Goal: Task Accomplishment & Management: Use online tool/utility

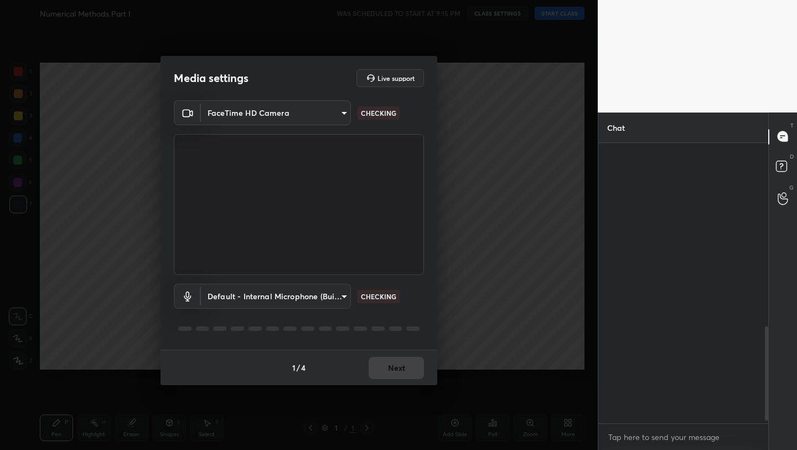
scroll to position [555, 0]
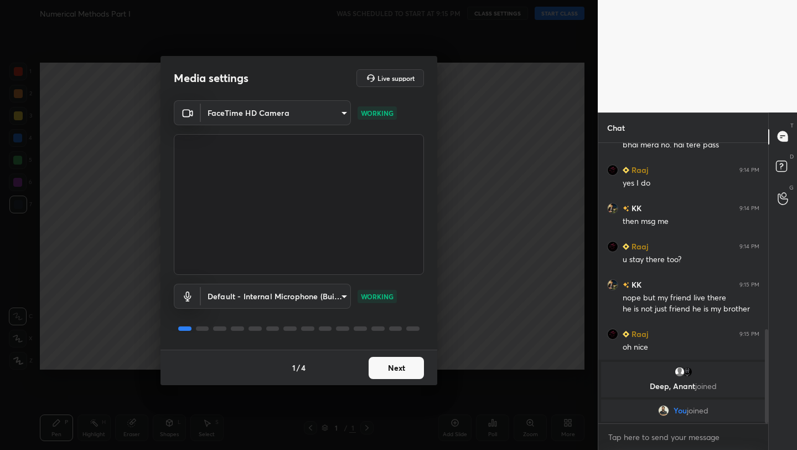
click at [403, 366] on button "Next" at bounding box center [396, 368] width 55 height 22
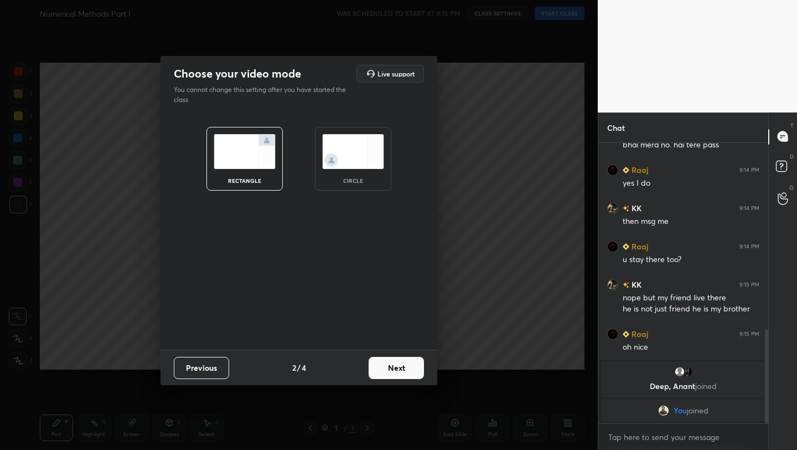
click at [403, 366] on button "Next" at bounding box center [396, 368] width 55 height 22
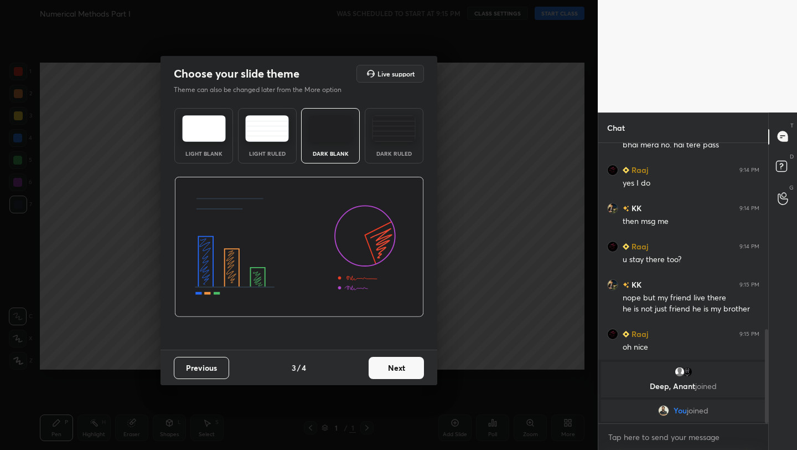
click at [403, 366] on button "Next" at bounding box center [396, 368] width 55 height 22
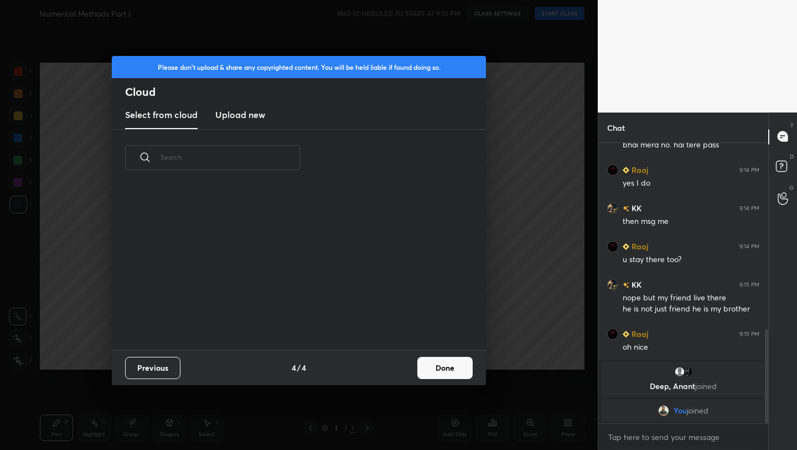
click at [424, 365] on button "Done" at bounding box center [444, 368] width 55 height 22
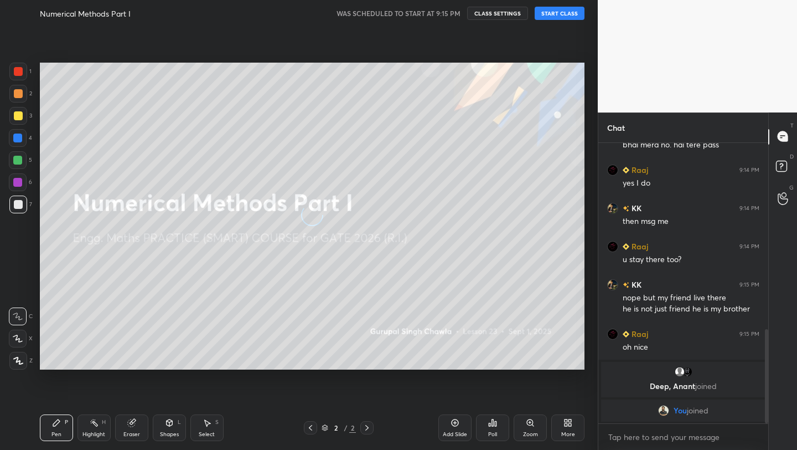
click at [551, 12] on button "START CLASS" at bounding box center [560, 13] width 50 height 13
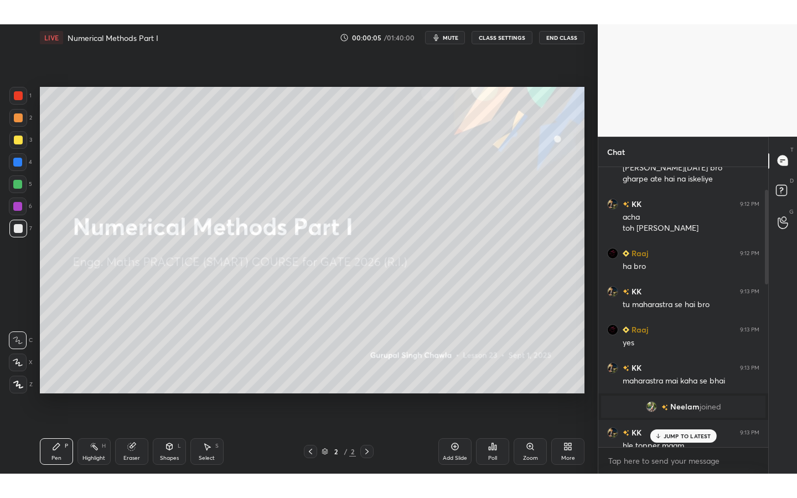
scroll to position [0, 0]
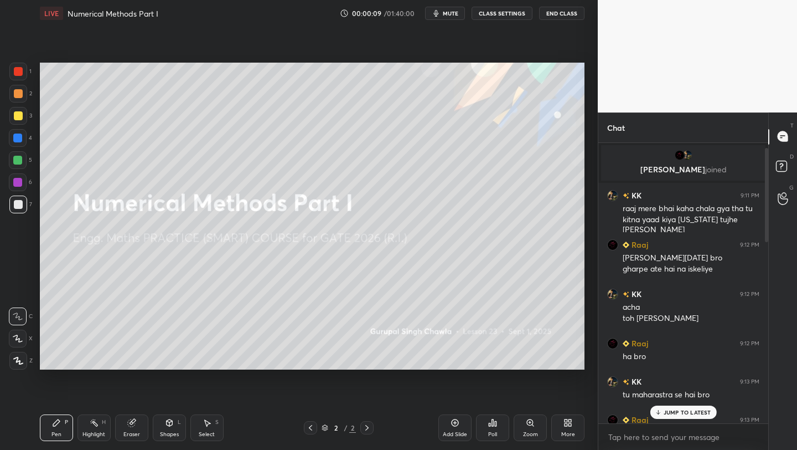
click at [575, 437] on div "More" at bounding box center [567, 427] width 33 height 27
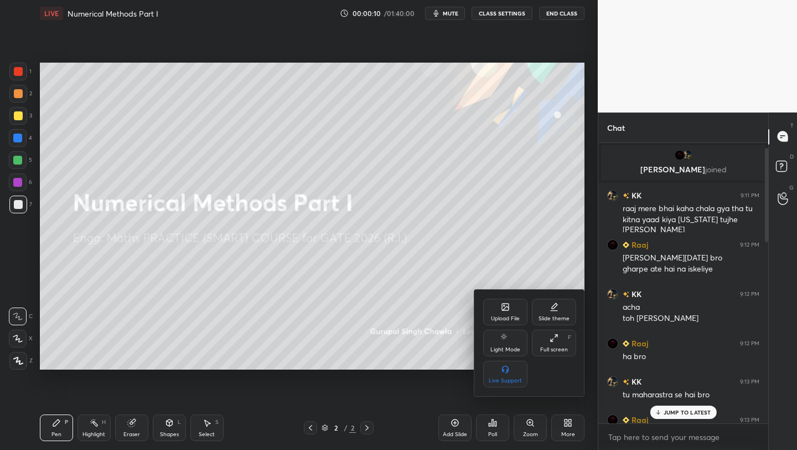
click at [556, 347] on div "Full screen" at bounding box center [554, 350] width 28 height 6
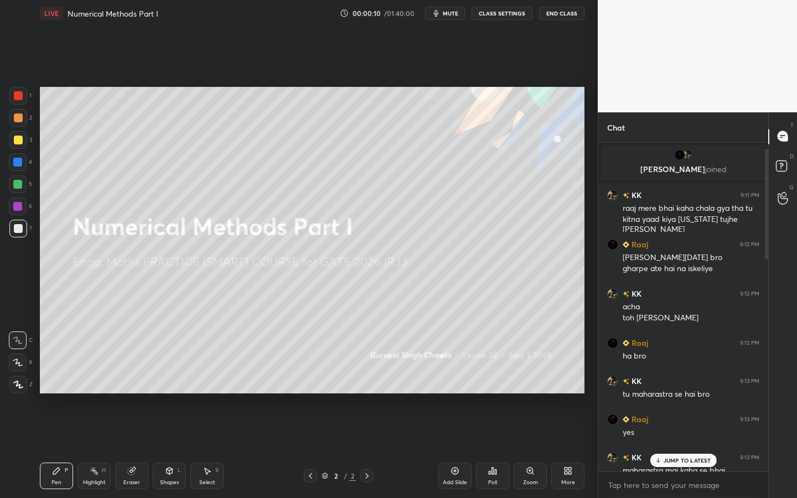
scroll to position [352, 167]
type textarea "x"
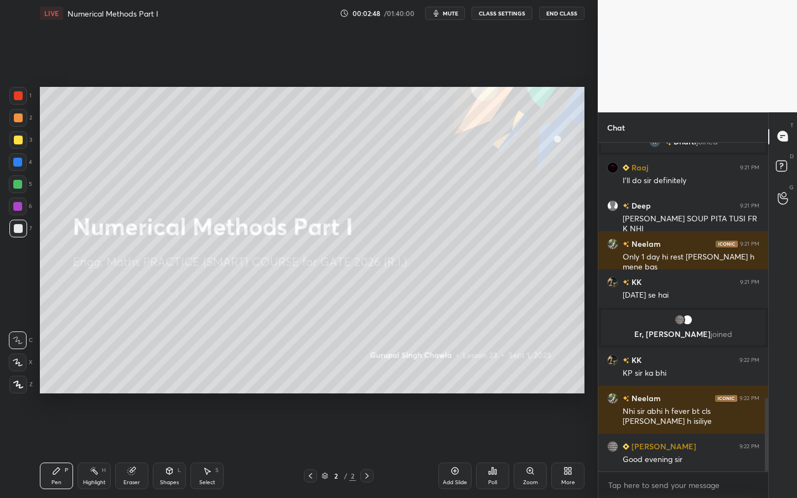
scroll to position [1184, 0]
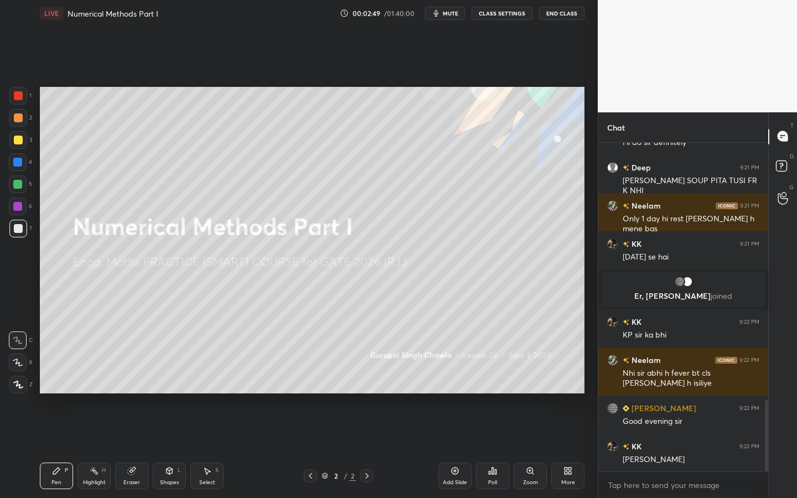
click at [456, 449] on div "Add Slide" at bounding box center [454, 476] width 33 height 27
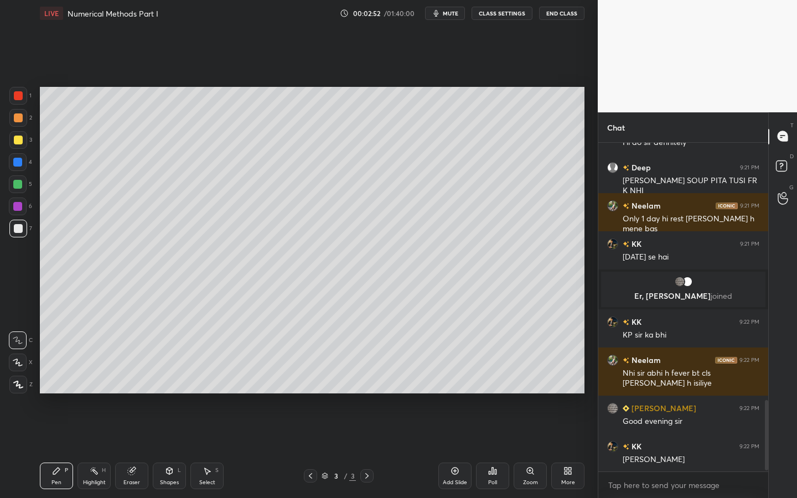
scroll to position [1222, 0]
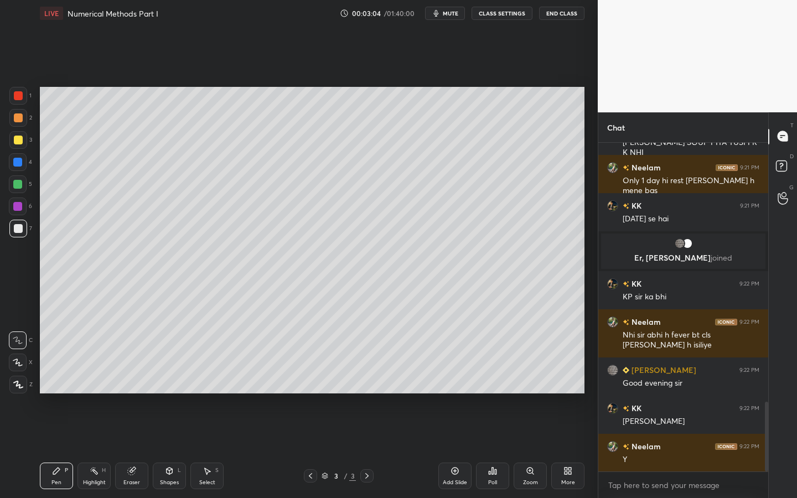
drag, startPoint x: 19, startPoint y: 229, endPoint x: 21, endPoint y: 223, distance: 6.5
click at [19, 229] on div at bounding box center [18, 228] width 9 height 9
click at [29, 356] on div "X" at bounding box center [21, 363] width 24 height 18
click at [60, 449] on div "Pen P" at bounding box center [56, 476] width 33 height 27
drag, startPoint x: 17, startPoint y: 143, endPoint x: 22, endPoint y: 142, distance: 5.6
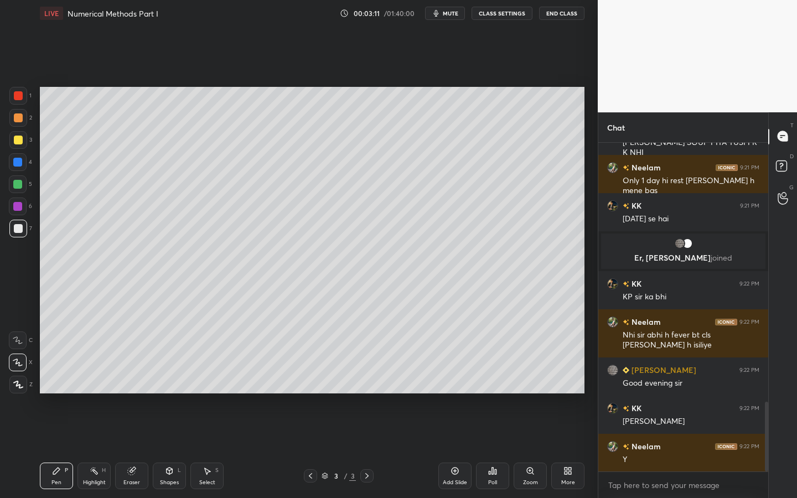
click at [17, 143] on div at bounding box center [18, 140] width 9 height 9
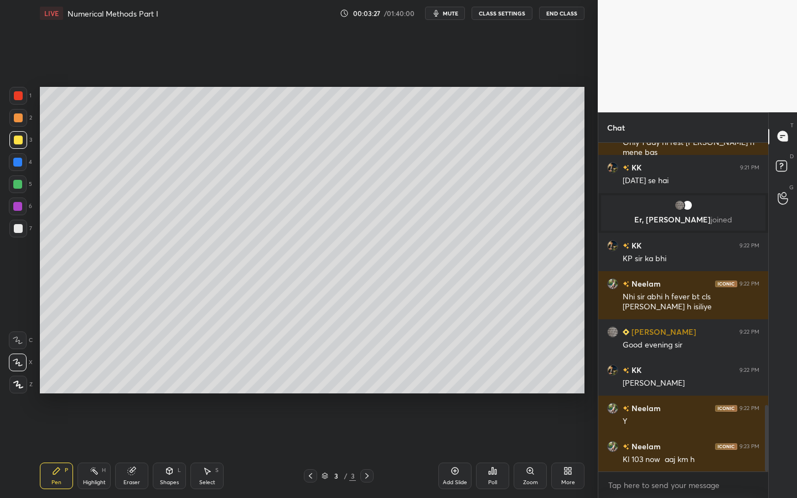
scroll to position [1299, 0]
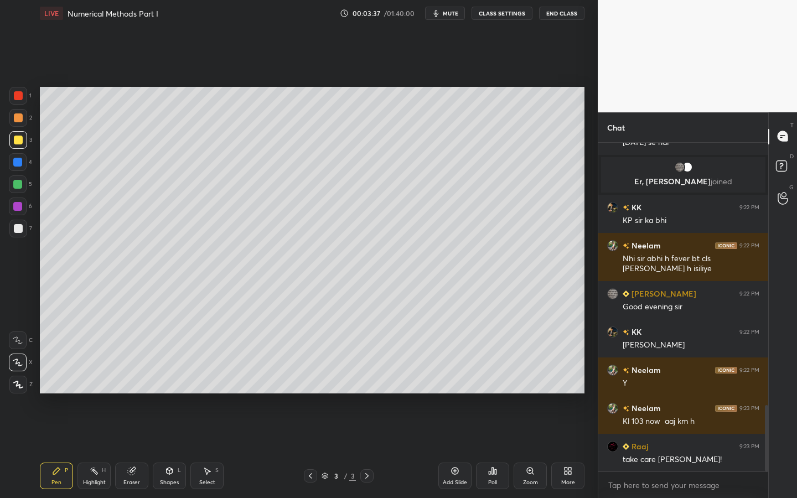
click at [27, 137] on div "3" at bounding box center [20, 140] width 23 height 18
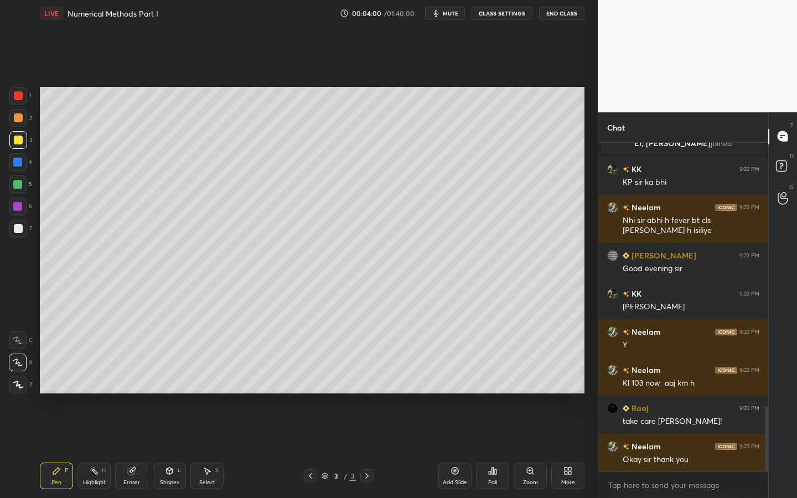
click at [18, 184] on div at bounding box center [17, 184] width 9 height 9
click at [145, 449] on div "Eraser" at bounding box center [131, 476] width 33 height 27
click at [53, 449] on icon at bounding box center [56, 471] width 9 height 9
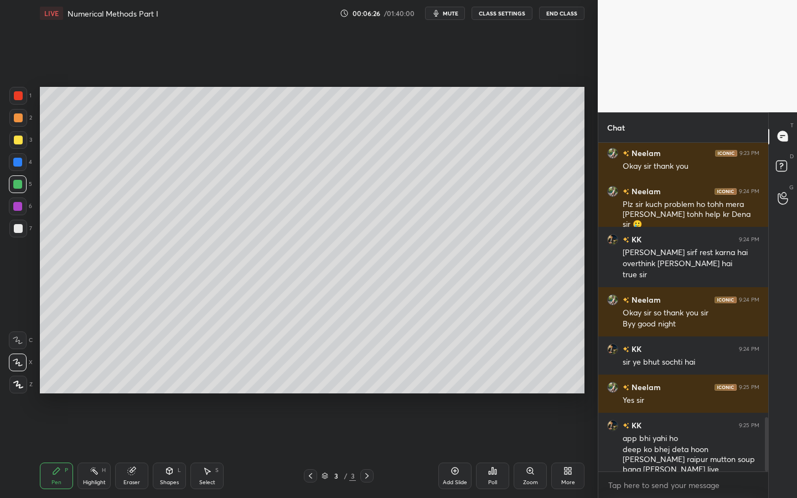
scroll to position [1669, 0]
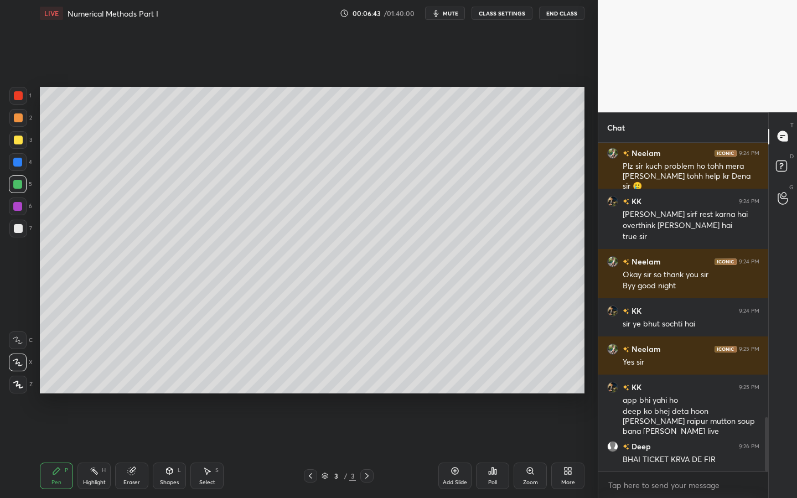
click at [18, 139] on div at bounding box center [18, 140] width 9 height 9
click at [14, 180] on div at bounding box center [17, 184] width 9 height 9
click at [16, 363] on icon at bounding box center [17, 362] width 9 height 7
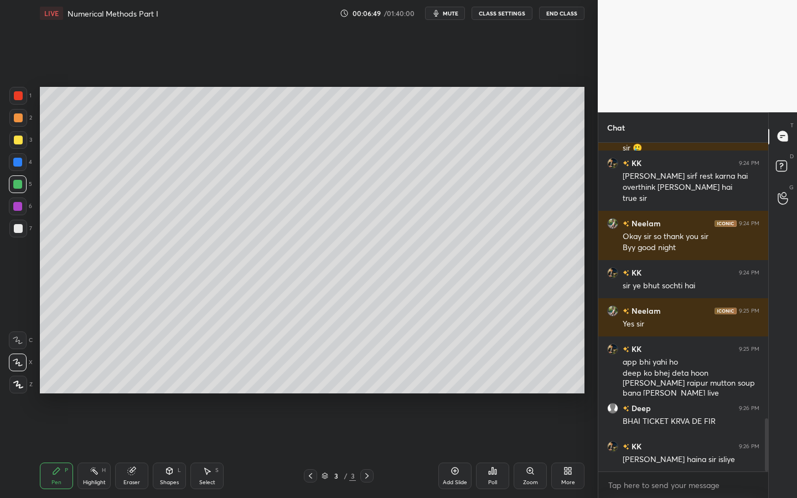
drag, startPoint x: 16, startPoint y: 189, endPoint x: 24, endPoint y: 172, distance: 18.8
click at [17, 184] on div at bounding box center [18, 185] width 18 height 18
drag, startPoint x: 22, startPoint y: 358, endPoint x: 37, endPoint y: 332, distance: 29.7
click at [20, 359] on icon at bounding box center [18, 363] width 10 height 8
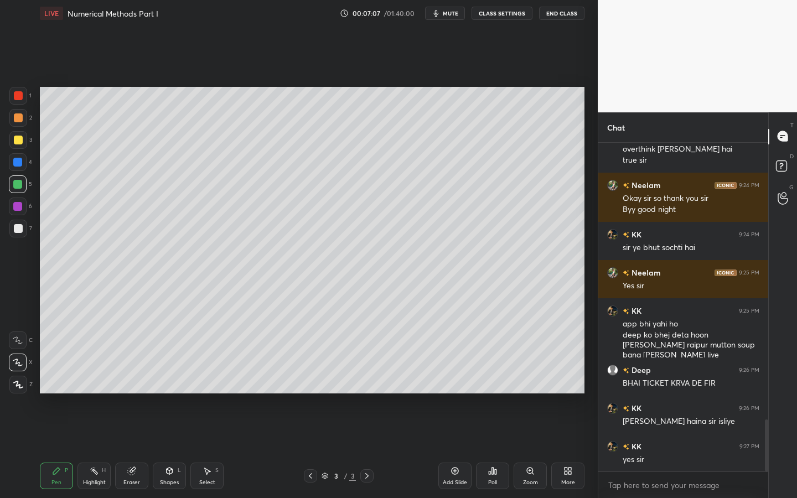
drag, startPoint x: 18, startPoint y: 142, endPoint x: 26, endPoint y: 133, distance: 11.7
click at [17, 139] on div at bounding box center [18, 140] width 9 height 9
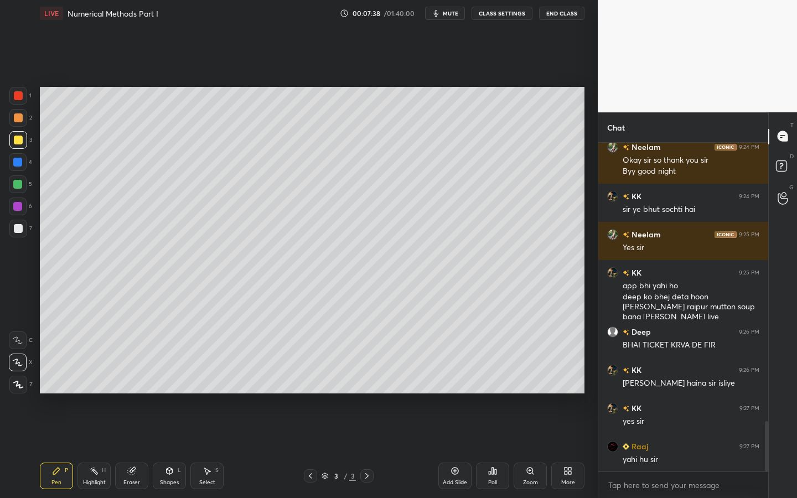
scroll to position [1822, 0]
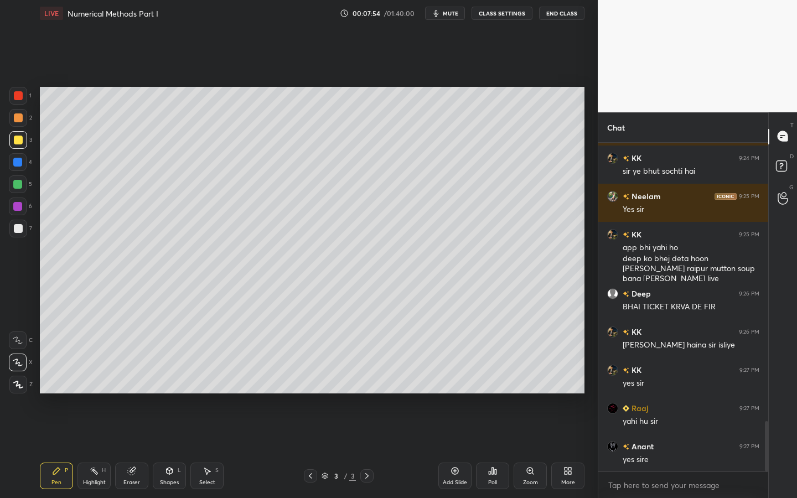
drag, startPoint x: 19, startPoint y: 190, endPoint x: 38, endPoint y: 189, distance: 18.3
click at [20, 189] on div at bounding box center [18, 185] width 18 height 18
drag, startPoint x: 163, startPoint y: 478, endPoint x: 166, endPoint y: 471, distance: 7.7
click at [163, 449] on div "Shapes L" at bounding box center [169, 476] width 33 height 27
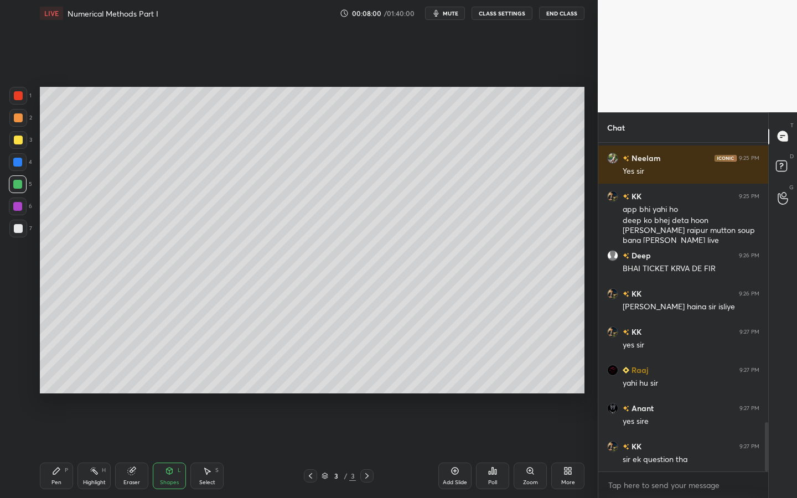
drag, startPoint x: 65, startPoint y: 481, endPoint x: 60, endPoint y: 476, distance: 7.4
click at [64, 449] on div "Pen P" at bounding box center [56, 476] width 33 height 27
drag, startPoint x: 19, startPoint y: 224, endPoint x: 32, endPoint y: 208, distance: 20.2
click at [19, 224] on div at bounding box center [18, 228] width 9 height 9
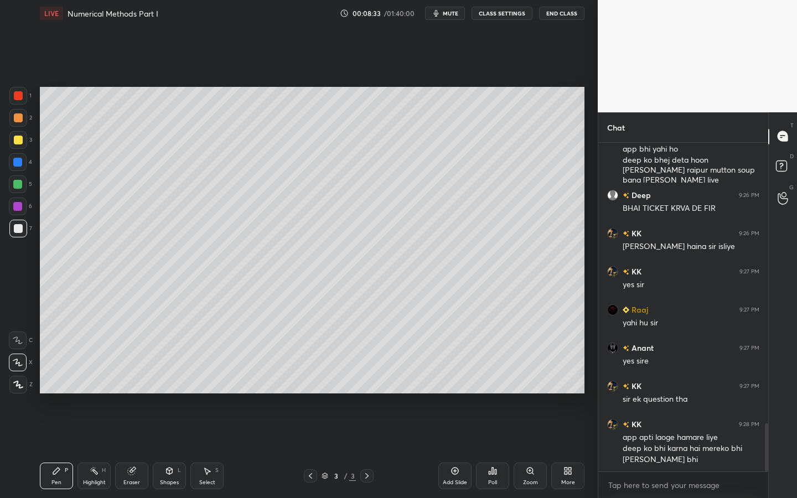
scroll to position [1931, 0]
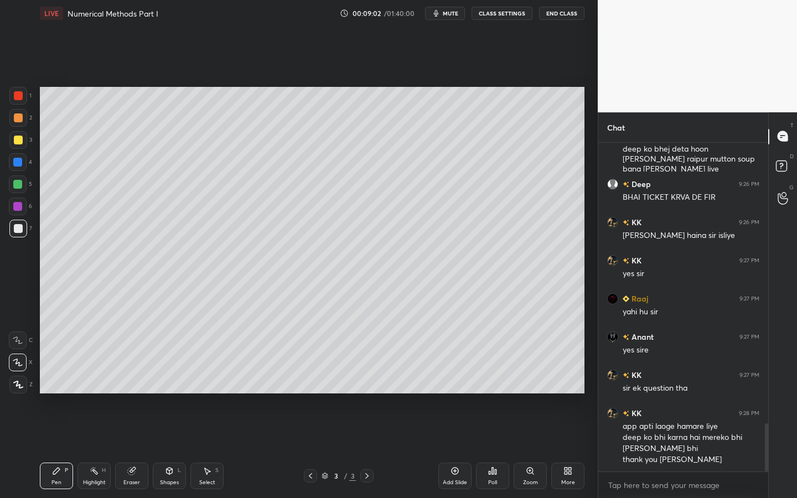
drag, startPoint x: 20, startPoint y: 229, endPoint x: 35, endPoint y: 215, distance: 20.8
click at [20, 229] on div at bounding box center [18, 228] width 9 height 9
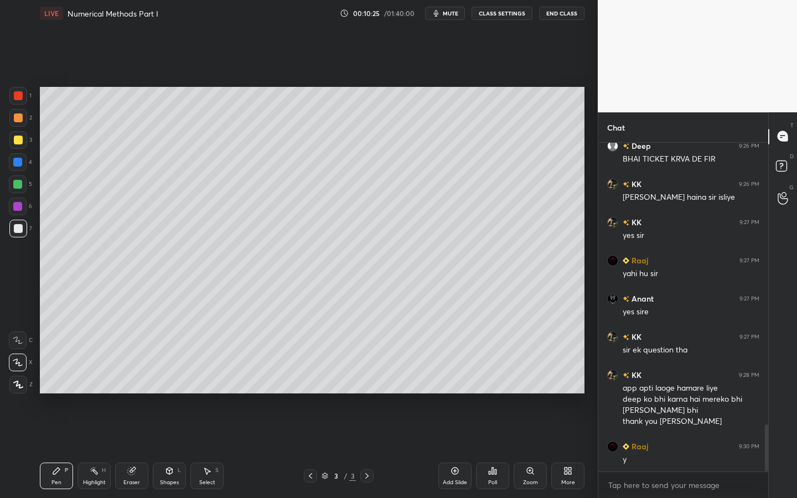
click at [139, 449] on div "Eraser" at bounding box center [131, 476] width 33 height 27
click at [19, 280] on icon at bounding box center [18, 282] width 8 height 8
drag, startPoint x: 19, startPoint y: 363, endPoint x: 38, endPoint y: 347, distance: 24.4
click at [19, 363] on icon at bounding box center [19, 363] width 6 height 6
click at [20, 336] on icon at bounding box center [17, 340] width 9 height 9
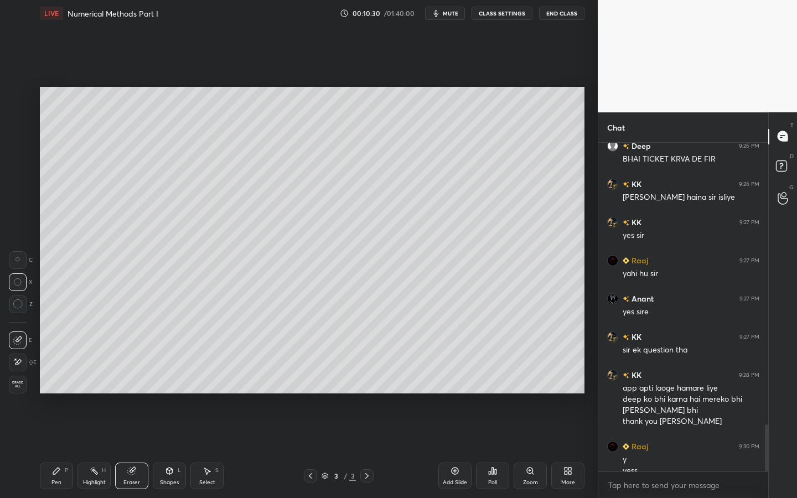
scroll to position [1980, 0]
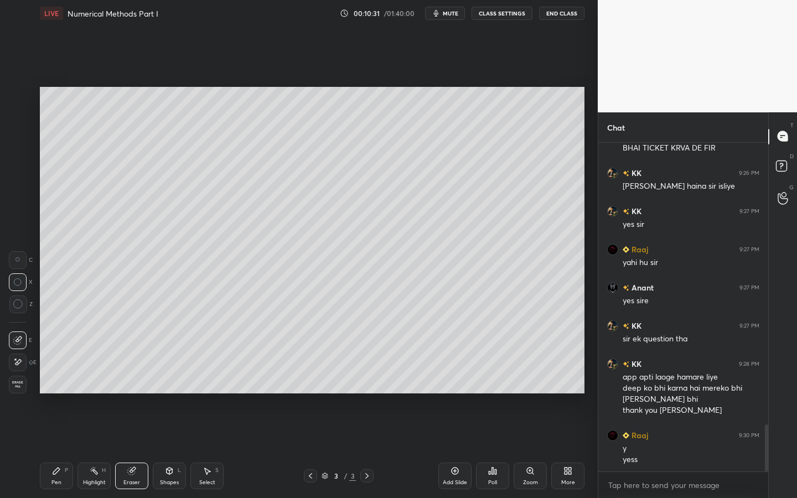
drag, startPoint x: 61, startPoint y: 468, endPoint x: 76, endPoint y: 421, distance: 49.5
click at [59, 449] on div "Pen P" at bounding box center [56, 476] width 33 height 27
drag, startPoint x: 166, startPoint y: 478, endPoint x: 164, endPoint y: 460, distance: 17.8
click at [166, 449] on div "Shapes L" at bounding box center [169, 476] width 33 height 27
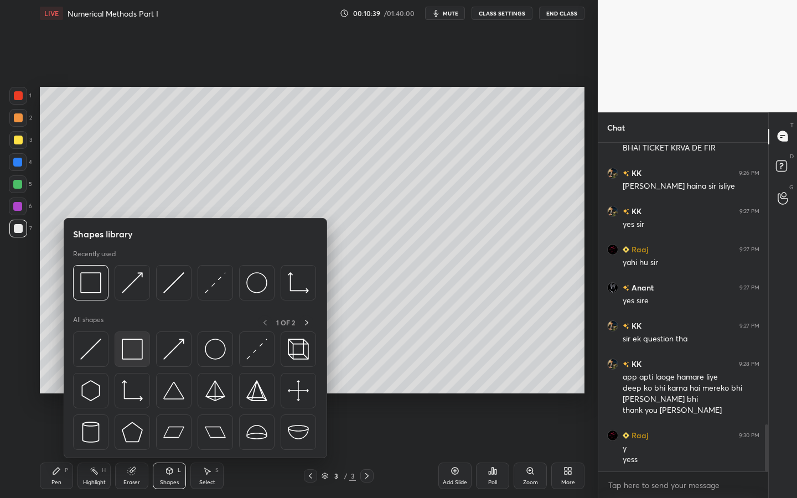
click at [133, 336] on div at bounding box center [132, 349] width 35 height 35
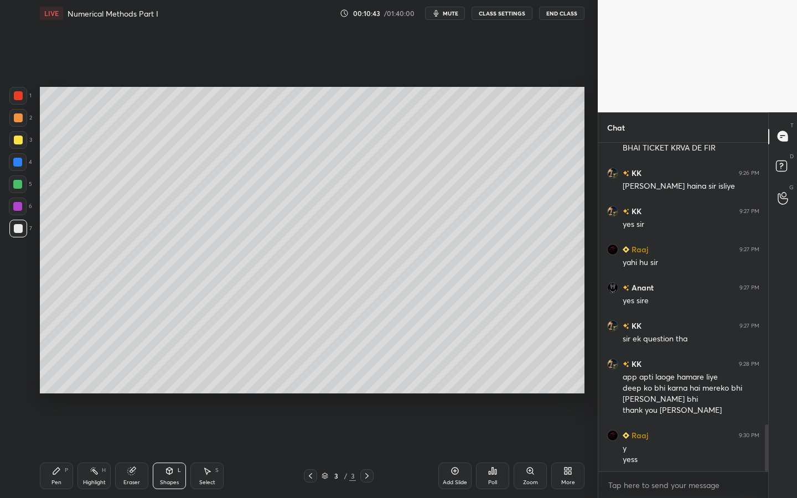
click at [62, 449] on div "Pen P" at bounding box center [56, 476] width 33 height 27
drag, startPoint x: 14, startPoint y: 208, endPoint x: 30, endPoint y: 205, distance: 16.3
click at [14, 208] on div at bounding box center [17, 206] width 9 height 9
click at [20, 206] on div at bounding box center [17, 206] width 9 height 9
click at [20, 231] on div at bounding box center [18, 228] width 9 height 9
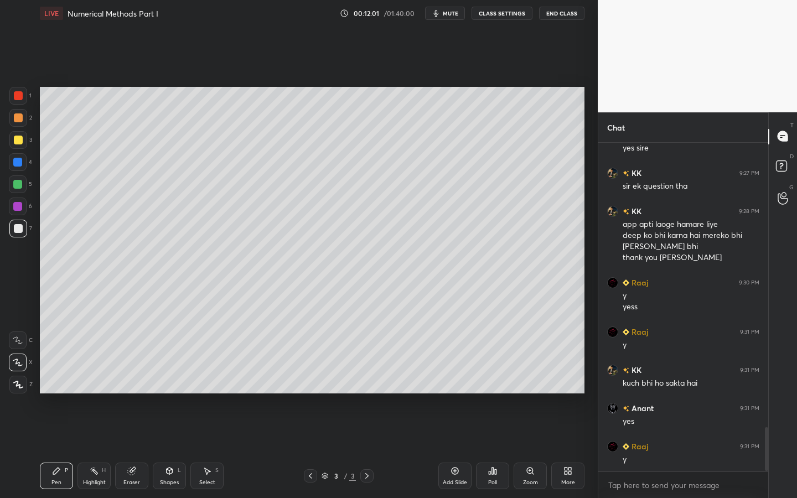
scroll to position [2171, 0]
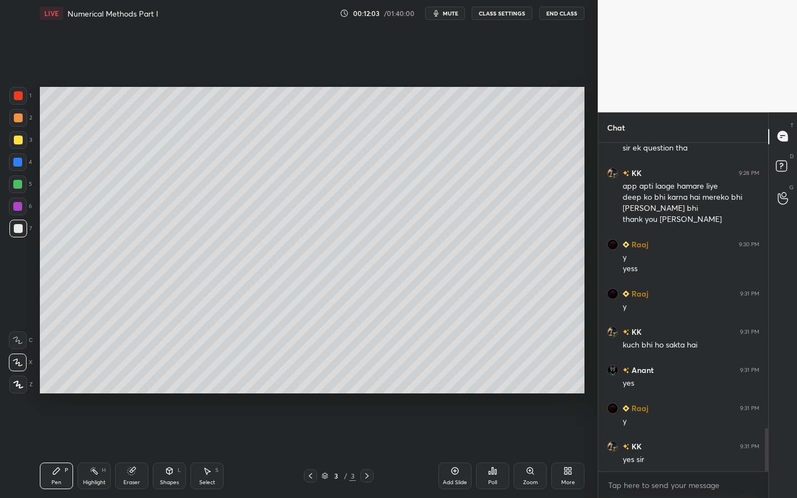
drag, startPoint x: 18, startPoint y: 209, endPoint x: 35, endPoint y: 214, distance: 17.9
click at [18, 209] on div at bounding box center [17, 206] width 9 height 9
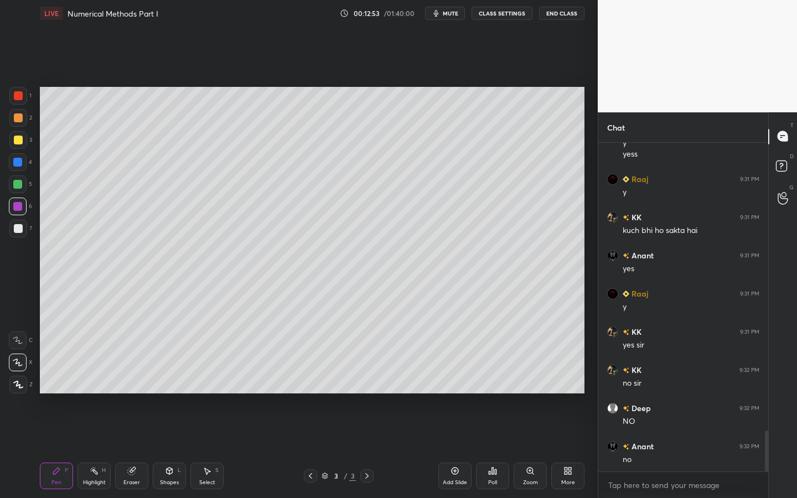
scroll to position [2324, 0]
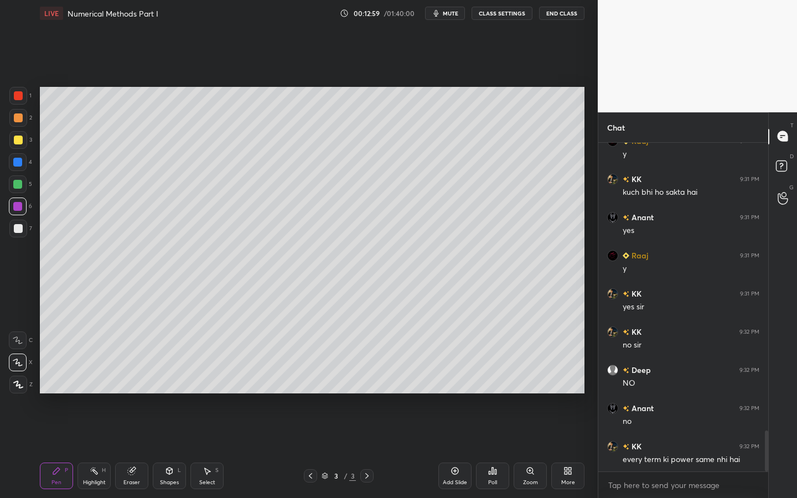
drag, startPoint x: 16, startPoint y: 219, endPoint x: 24, endPoint y: 222, distance: 8.2
click at [23, 220] on div "1 2 3 4 5 6 7" at bounding box center [20, 164] width 23 height 155
click at [18, 228] on div at bounding box center [18, 228] width 9 height 9
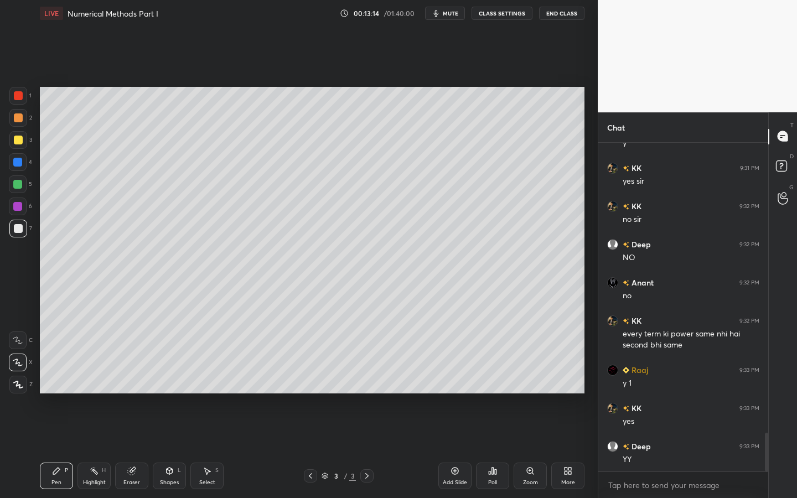
scroll to position [2488, 0]
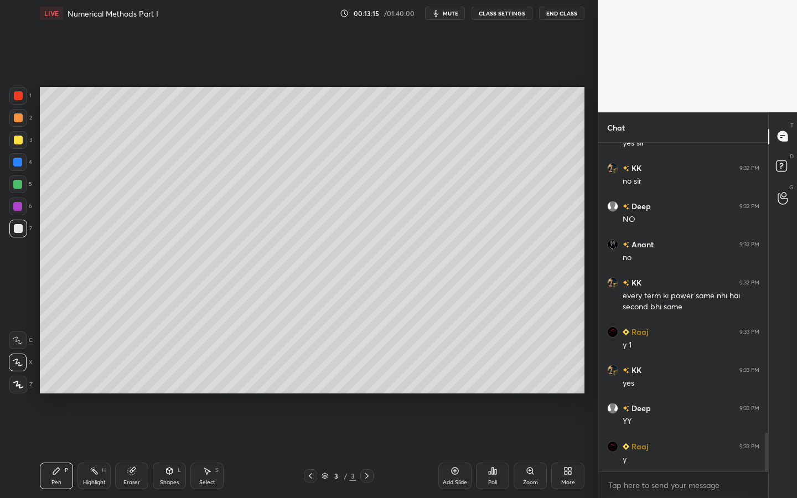
click at [135, 449] on div "Eraser" at bounding box center [131, 476] width 33 height 27
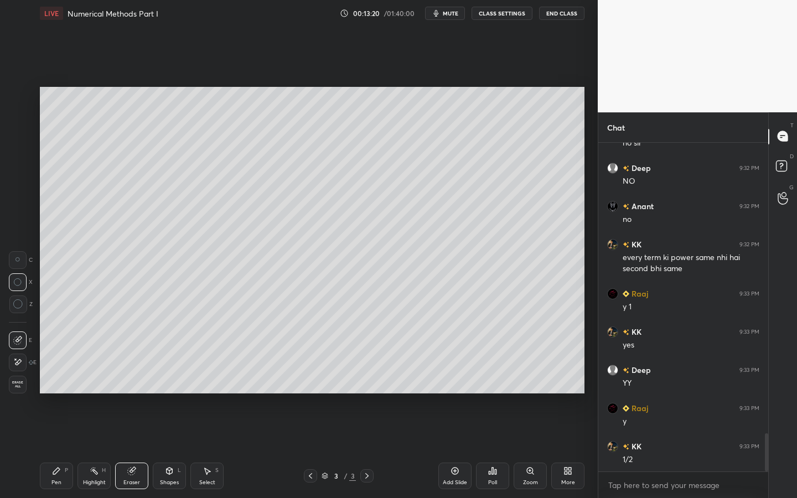
drag, startPoint x: 70, startPoint y: 471, endPoint x: 76, endPoint y: 468, distance: 6.7
click at [74, 449] on div "Pen P Highlight H Eraser Shapes L Select S" at bounding box center [139, 476] width 199 height 27
click at [52, 449] on div "Pen" at bounding box center [56, 483] width 10 height 6
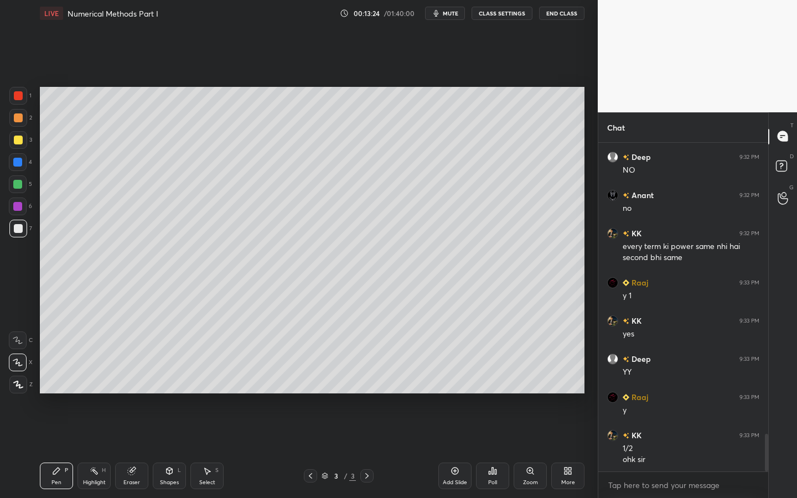
click at [20, 204] on div at bounding box center [17, 206] width 9 height 9
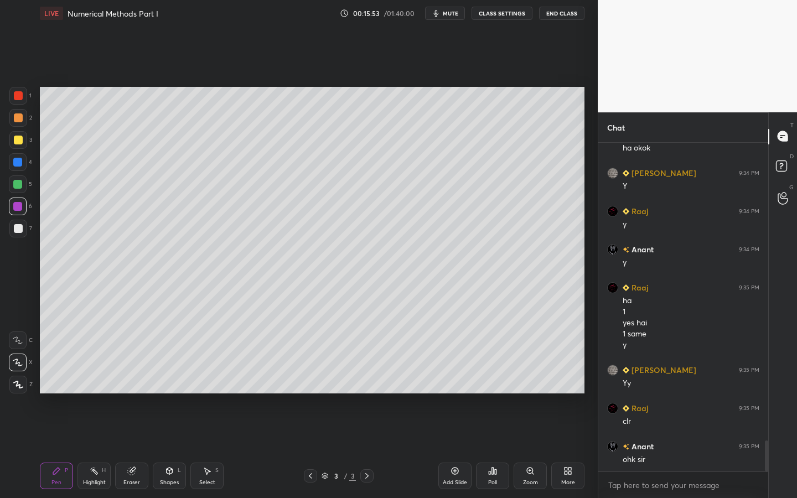
scroll to position [3166, 0]
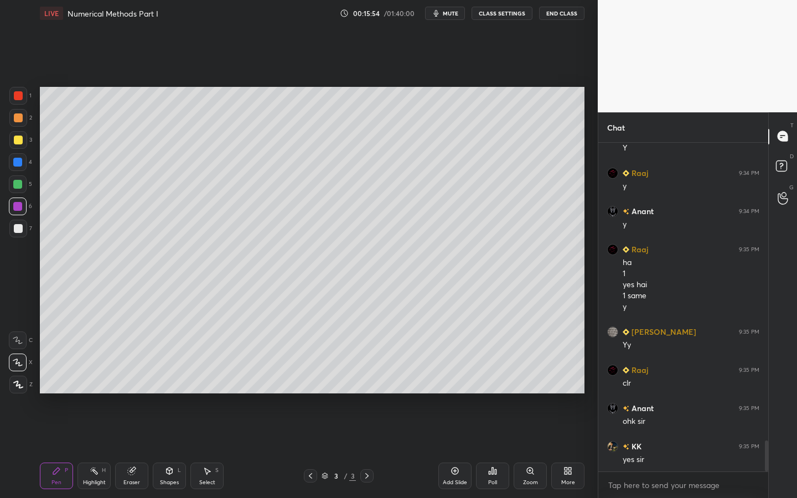
drag, startPoint x: 457, startPoint y: 471, endPoint x: 466, endPoint y: 457, distance: 15.7
click at [461, 449] on div "Add Slide" at bounding box center [454, 476] width 33 height 27
drag, startPoint x: 16, startPoint y: 188, endPoint x: 20, endPoint y: 182, distance: 7.9
click at [16, 188] on div at bounding box center [17, 184] width 9 height 9
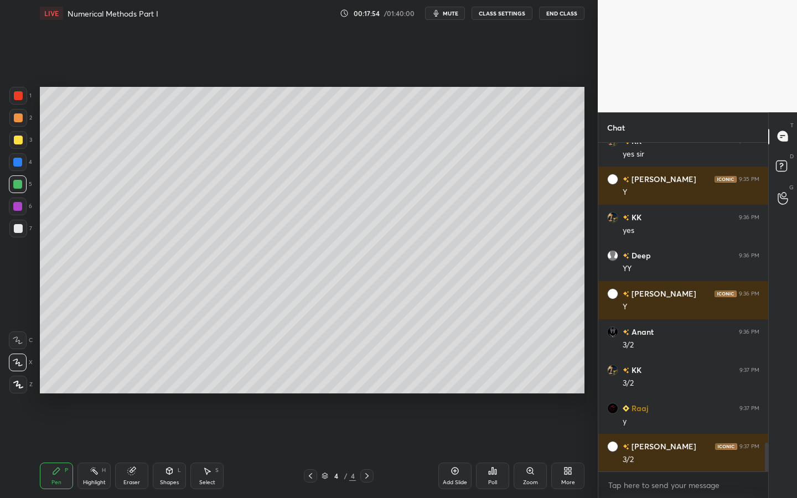
scroll to position [3510, 0]
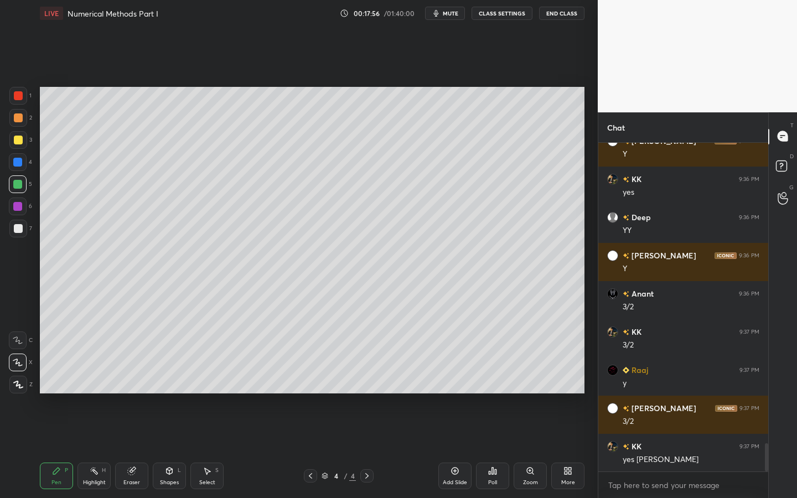
click at [23, 205] on div at bounding box center [18, 207] width 18 height 18
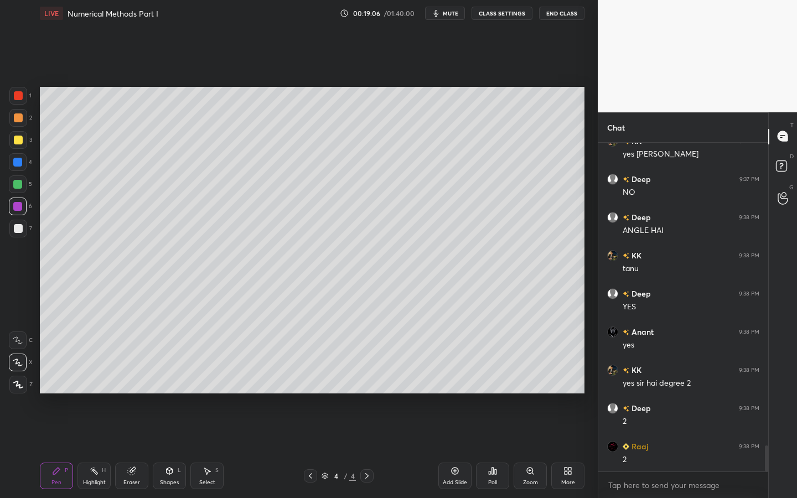
scroll to position [3853, 0]
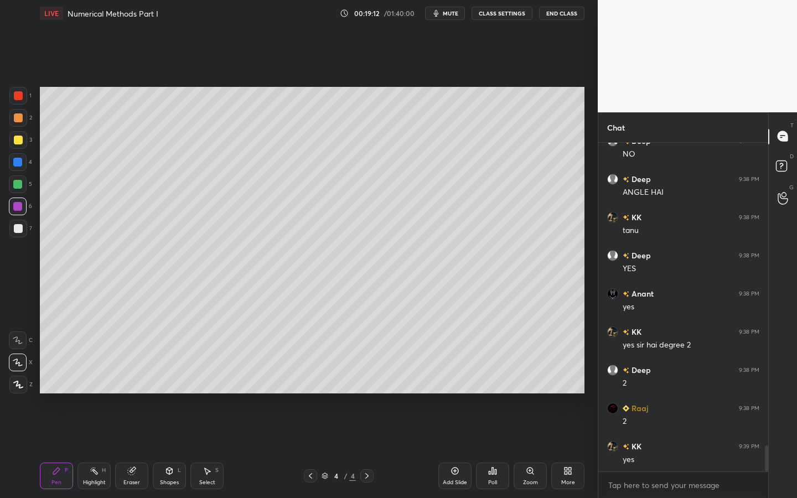
drag, startPoint x: 9, startPoint y: 234, endPoint x: 16, endPoint y: 225, distance: 11.0
click at [11, 233] on div at bounding box center [18, 229] width 18 height 18
click at [452, 449] on icon at bounding box center [455, 471] width 9 height 9
click at [22, 148] on div at bounding box center [18, 140] width 18 height 18
drag, startPoint x: 11, startPoint y: 121, endPoint x: 38, endPoint y: 115, distance: 28.5
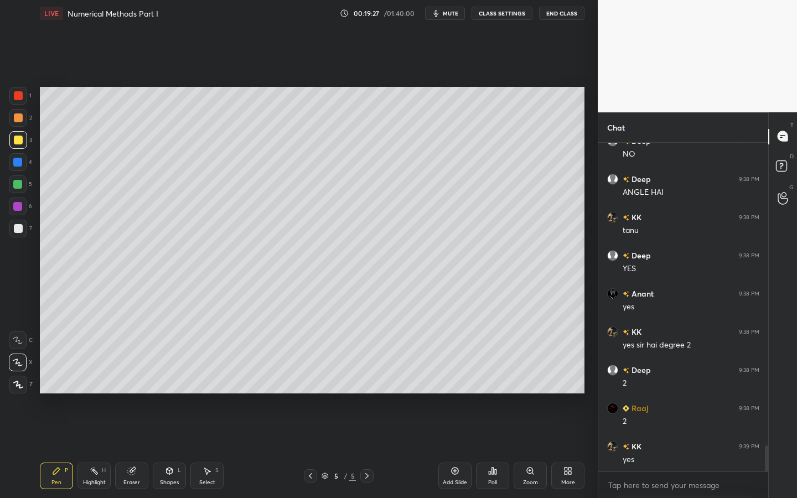
click at [13, 120] on div at bounding box center [18, 118] width 18 height 18
click at [20, 233] on div at bounding box center [18, 229] width 18 height 18
click at [163, 449] on div "Shapes L" at bounding box center [169, 476] width 33 height 27
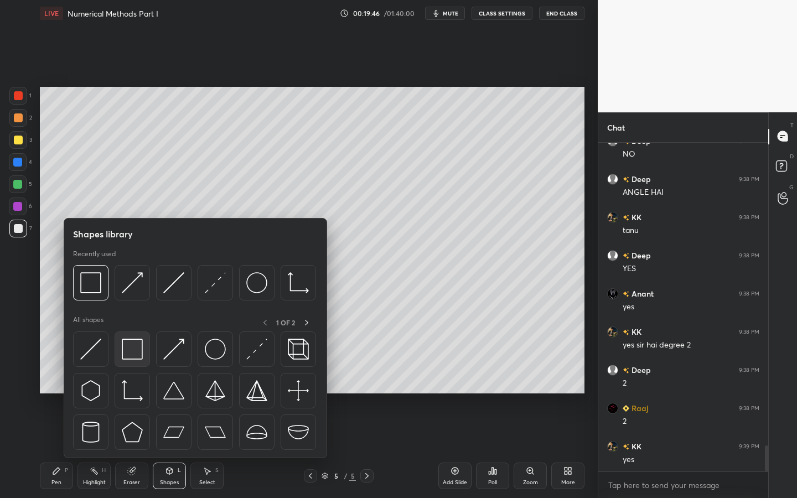
click at [134, 347] on img at bounding box center [132, 349] width 21 height 21
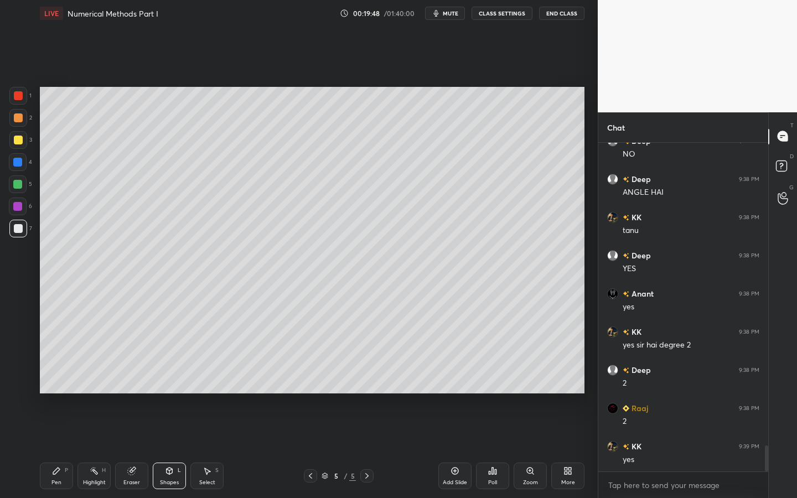
click at [63, 449] on div "Pen P" at bounding box center [56, 476] width 33 height 27
click at [162, 449] on div "Shapes L" at bounding box center [169, 476] width 33 height 27
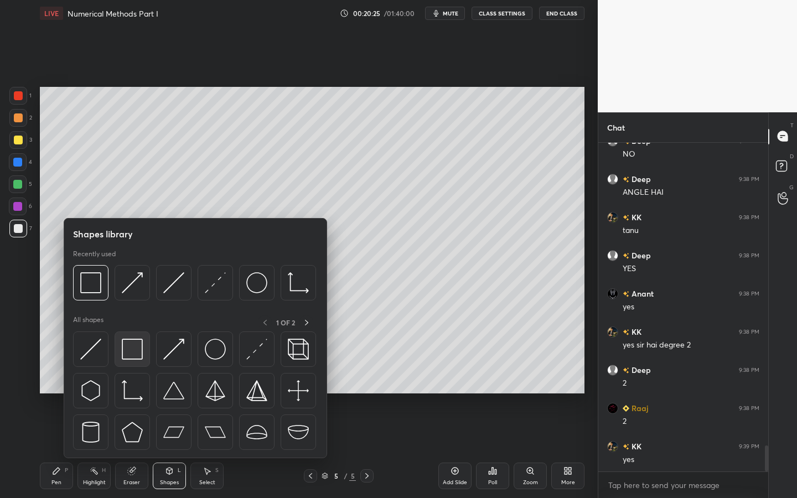
click at [138, 357] on img at bounding box center [132, 349] width 21 height 21
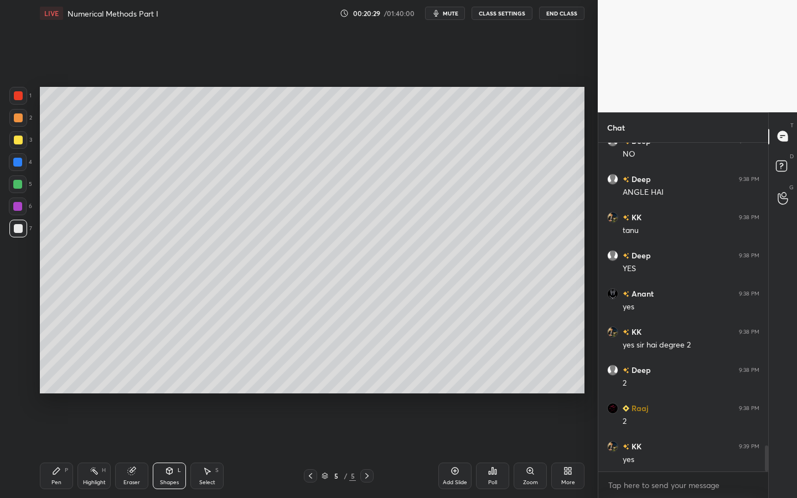
scroll to position [3892, 0]
click at [19, 195] on div "5" at bounding box center [20, 187] width 23 height 22
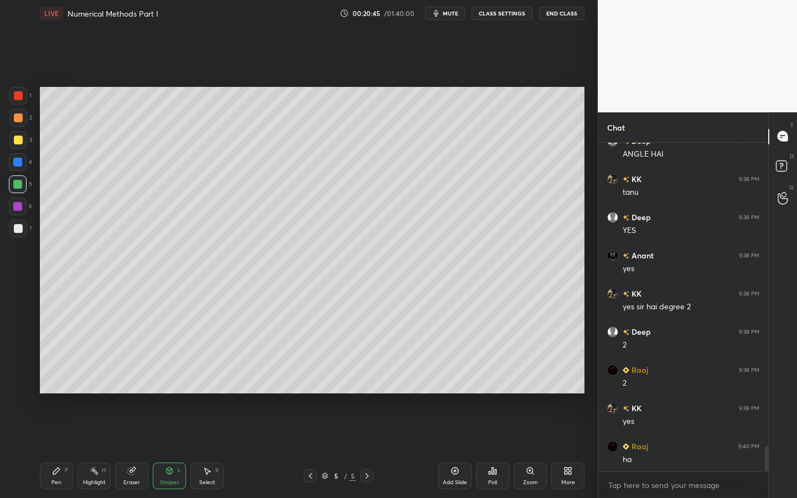
click at [20, 184] on div at bounding box center [18, 185] width 18 height 18
drag, startPoint x: 50, startPoint y: 483, endPoint x: 63, endPoint y: 418, distance: 66.0
click at [52, 449] on div "Pen P" at bounding box center [56, 476] width 33 height 27
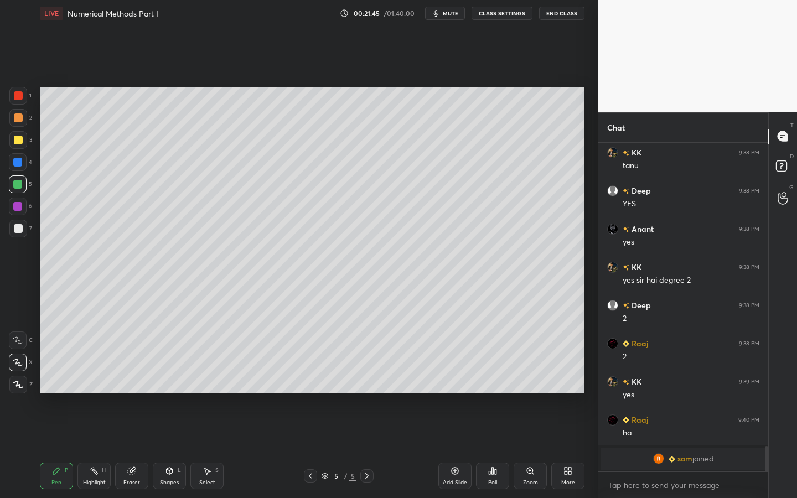
click at [176, 449] on div "Shapes L" at bounding box center [169, 476] width 33 height 27
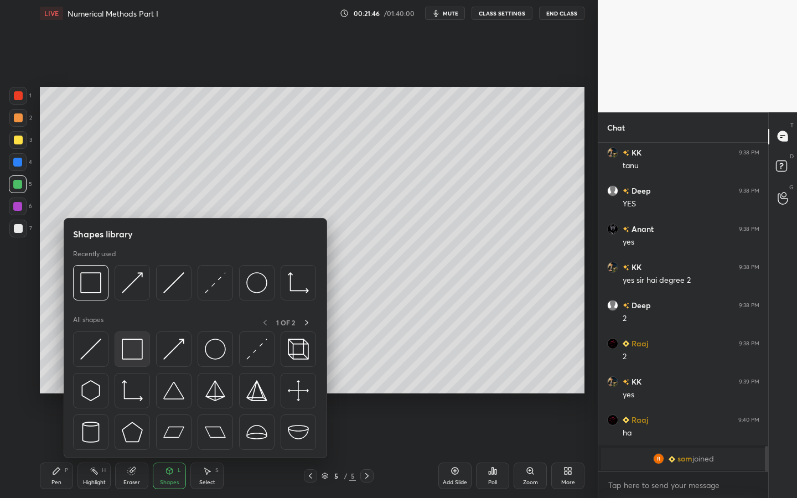
click at [139, 351] on img at bounding box center [132, 349] width 21 height 21
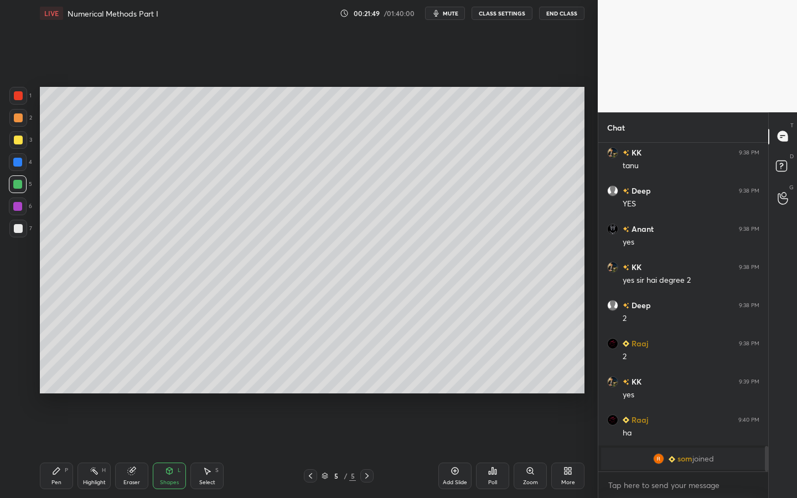
click at [53, 449] on div "Pen P" at bounding box center [56, 476] width 33 height 27
drag, startPoint x: 23, startPoint y: 232, endPoint x: 26, endPoint y: 227, distance: 5.7
click at [23, 232] on div at bounding box center [18, 229] width 18 height 18
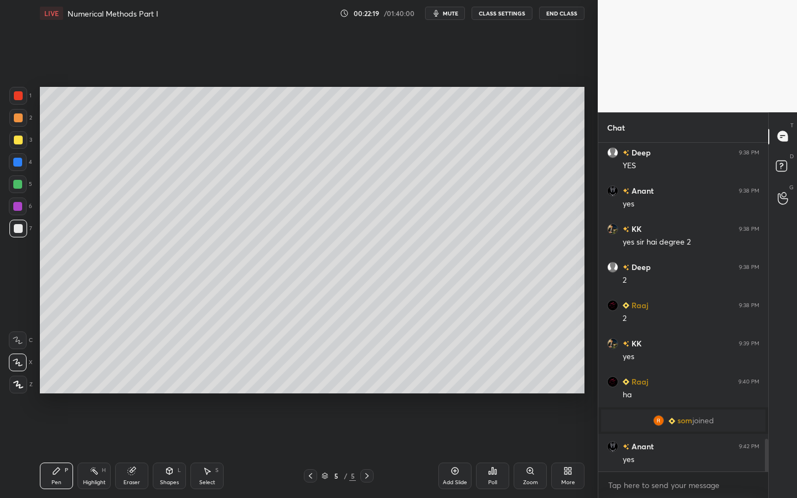
scroll to position [2963, 0]
drag, startPoint x: 457, startPoint y: 471, endPoint x: 465, endPoint y: 461, distance: 12.6
click at [457, 449] on icon at bounding box center [455, 471] width 9 height 9
click at [23, 141] on div at bounding box center [18, 140] width 18 height 18
click at [24, 156] on div at bounding box center [18, 162] width 18 height 18
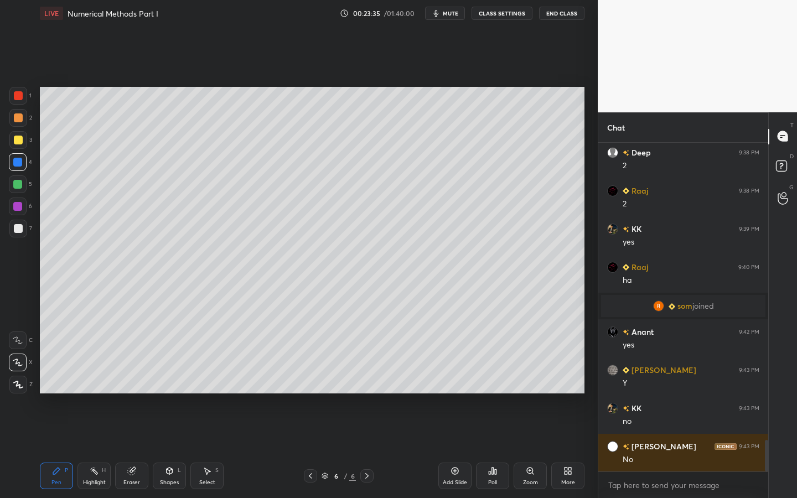
scroll to position [3116, 0]
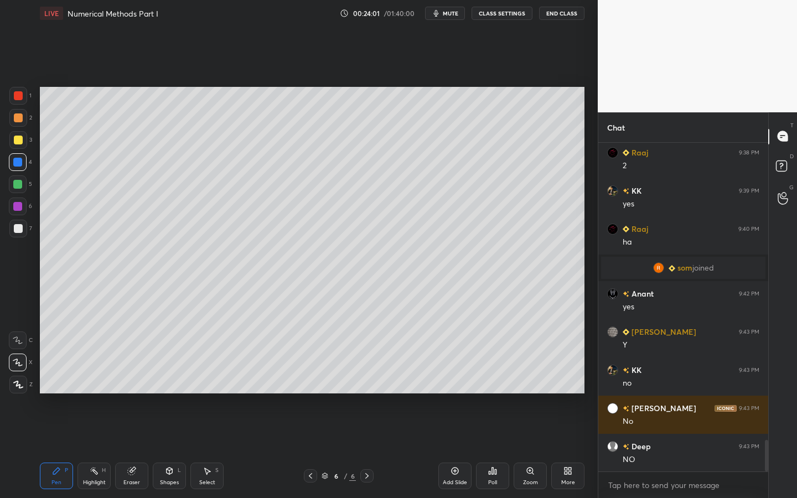
click at [96, 449] on icon at bounding box center [94, 471] width 9 height 9
drag, startPoint x: 136, startPoint y: 471, endPoint x: 126, endPoint y: 464, distance: 11.5
click at [131, 449] on icon at bounding box center [131, 471] width 9 height 9
drag, startPoint x: 54, startPoint y: 473, endPoint x: 52, endPoint y: 465, distance: 8.6
click at [55, 449] on icon at bounding box center [56, 471] width 9 height 9
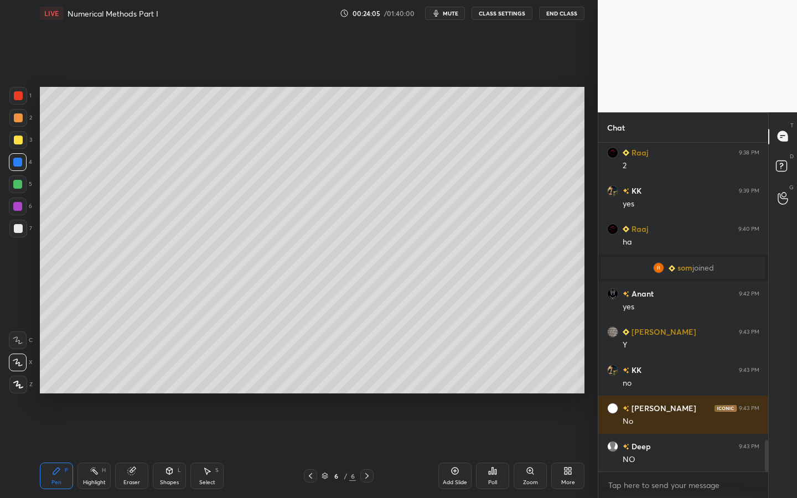
click at [19, 139] on div at bounding box center [18, 140] width 9 height 9
drag, startPoint x: 11, startPoint y: 166, endPoint x: 23, endPoint y: 161, distance: 12.4
click at [11, 166] on div at bounding box center [18, 162] width 18 height 18
click at [19, 122] on div at bounding box center [18, 117] width 9 height 9
drag, startPoint x: 18, startPoint y: 127, endPoint x: 34, endPoint y: 117, distance: 18.4
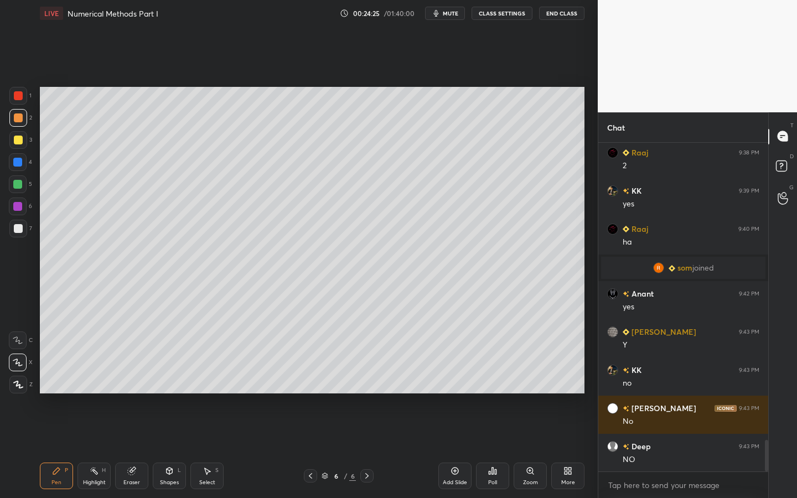
click at [18, 127] on div "2" at bounding box center [20, 120] width 23 height 22
click at [494, 449] on div "Poll" at bounding box center [492, 476] width 33 height 27
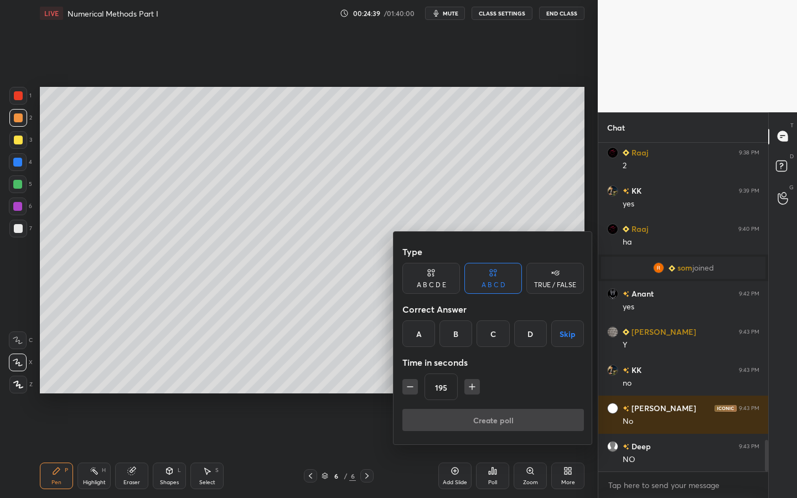
click at [409, 384] on icon "button" at bounding box center [410, 386] width 11 height 11
click at [411, 381] on icon "button" at bounding box center [410, 386] width 11 height 11
type input "165"
drag, startPoint x: 367, startPoint y: 379, endPoint x: 376, endPoint y: 382, distance: 10.3
click at [369, 384] on div at bounding box center [398, 249] width 797 height 498
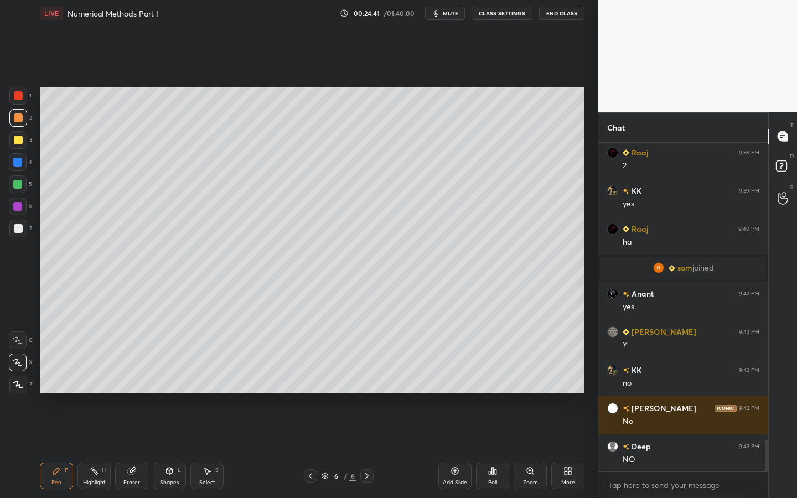
drag, startPoint x: 12, startPoint y: 233, endPoint x: 34, endPoint y: 234, distance: 21.6
click at [12, 233] on div at bounding box center [18, 229] width 18 height 18
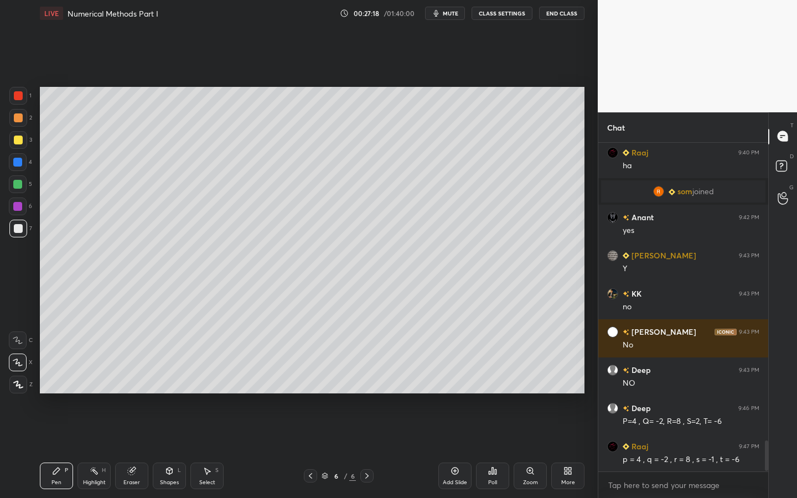
scroll to position [3231, 0]
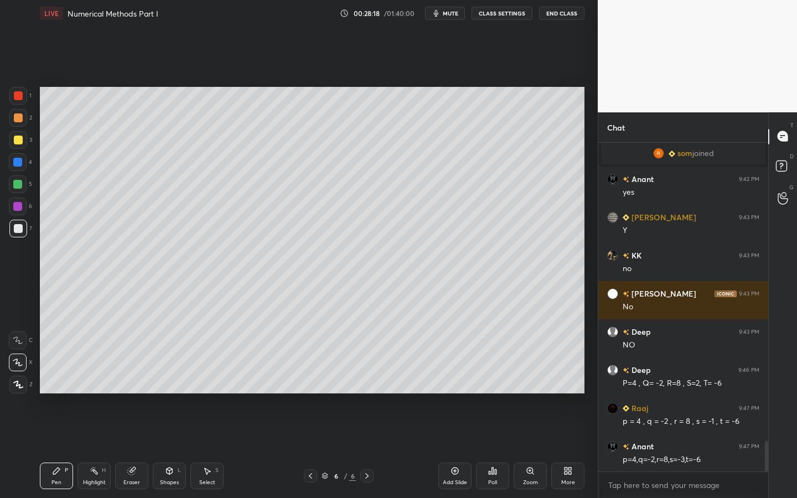
drag, startPoint x: 16, startPoint y: 230, endPoint x: 33, endPoint y: 223, distance: 18.6
click at [16, 232] on div at bounding box center [18, 228] width 9 height 9
click at [451, 449] on div "Add Slide" at bounding box center [454, 476] width 33 height 27
click at [22, 144] on div at bounding box center [18, 140] width 18 height 18
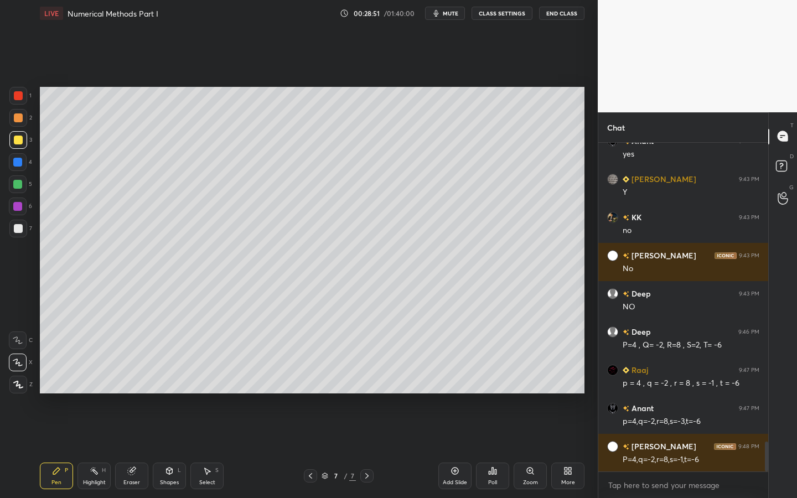
scroll to position [3307, 0]
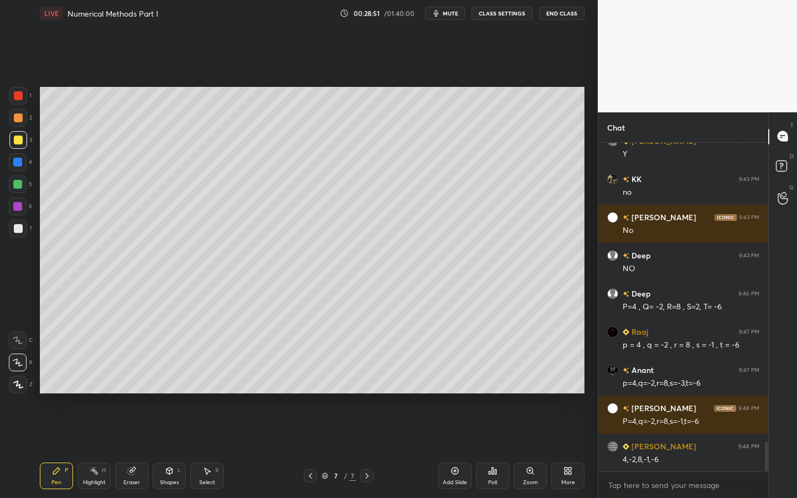
click at [19, 143] on div at bounding box center [18, 140] width 9 height 9
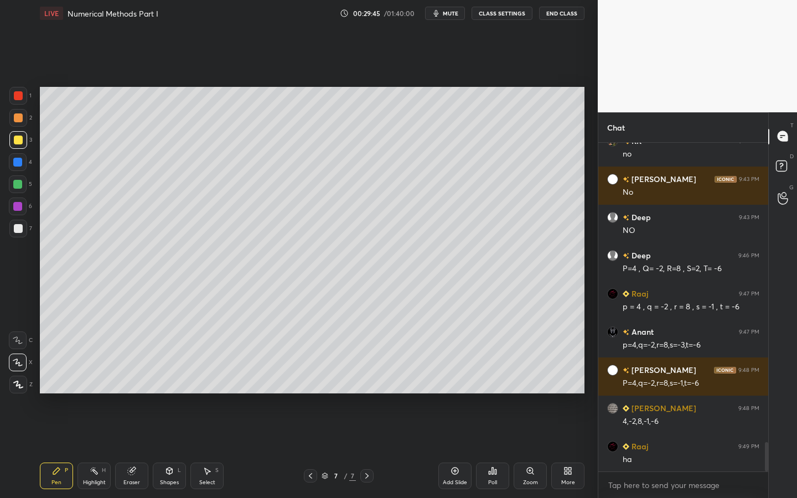
drag, startPoint x: 95, startPoint y: 478, endPoint x: 105, endPoint y: 462, distance: 18.7
click at [89, 449] on div "Highlight H" at bounding box center [94, 476] width 33 height 27
click at [134, 449] on div "Eraser" at bounding box center [131, 476] width 33 height 27
click at [58, 449] on div "Pen" at bounding box center [56, 483] width 10 height 6
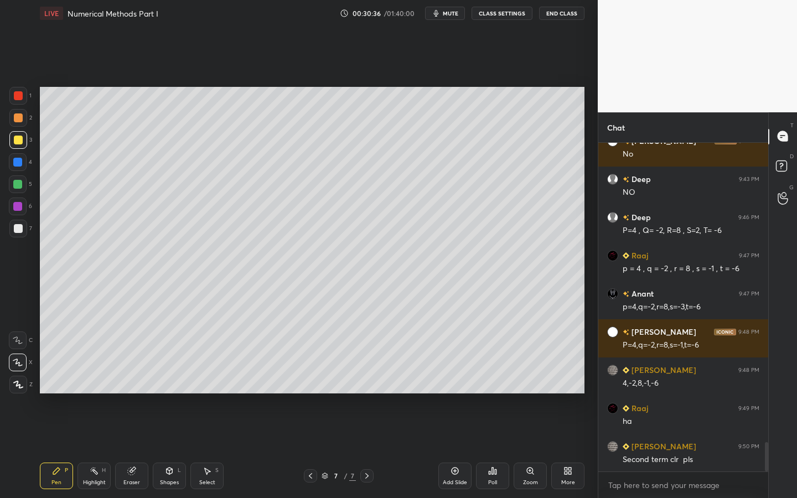
click at [454, 9] on span "mute" at bounding box center [451, 13] width 16 height 8
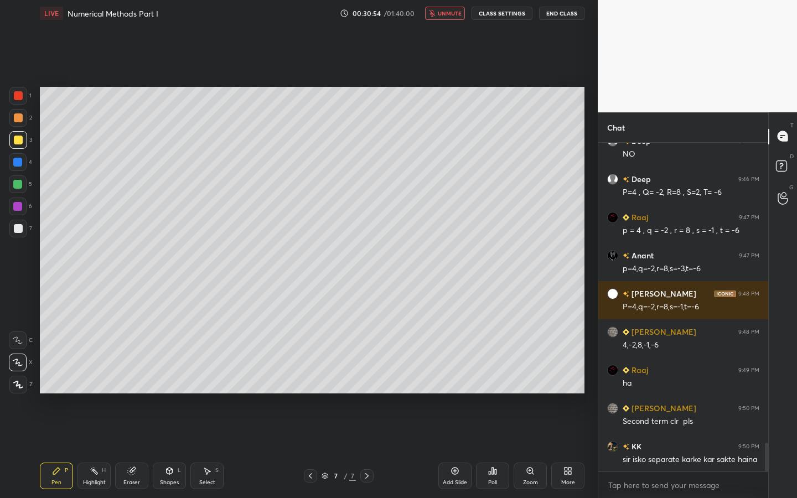
click at [451, 12] on span "unmute" at bounding box center [450, 13] width 24 height 8
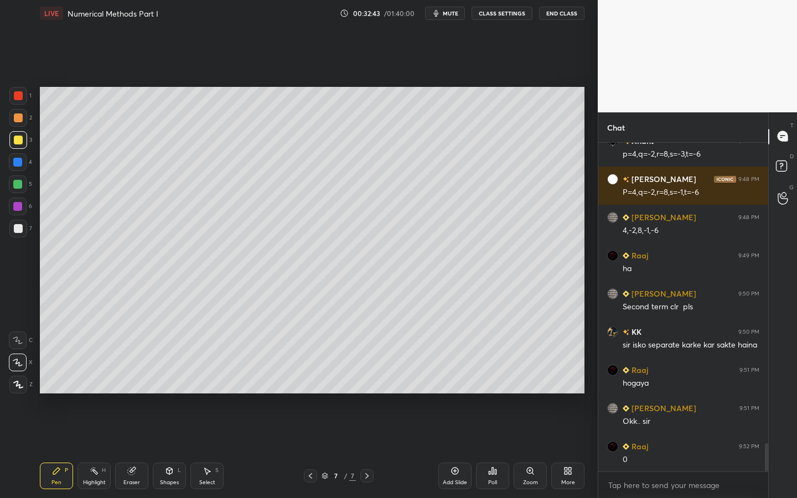
scroll to position [3574, 0]
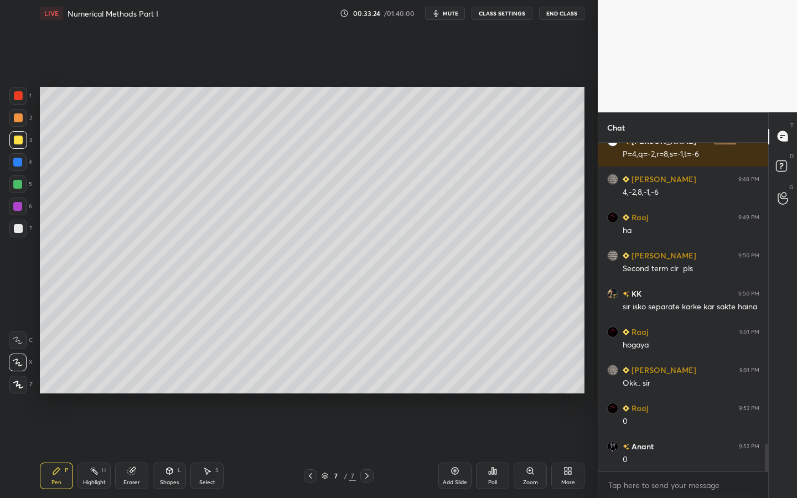
drag, startPoint x: 19, startPoint y: 161, endPoint x: 34, endPoint y: 154, distance: 16.9
click at [20, 162] on div at bounding box center [17, 162] width 9 height 9
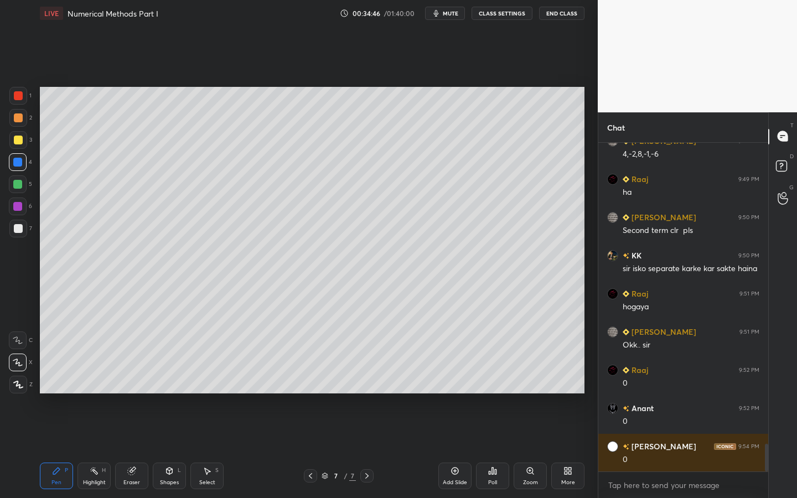
scroll to position [3651, 0]
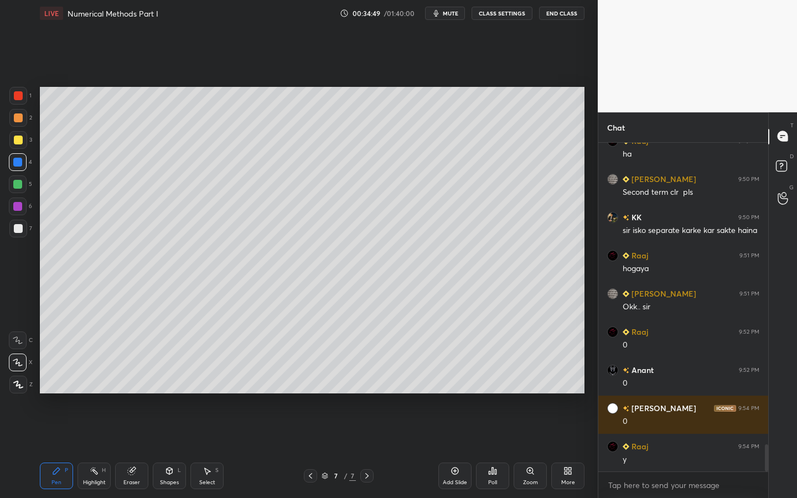
drag, startPoint x: 211, startPoint y: 469, endPoint x: 205, endPoint y: 472, distance: 6.5
click at [209, 449] on div "Select S" at bounding box center [206, 476] width 33 height 27
drag, startPoint x: 221, startPoint y: 175, endPoint x: 228, endPoint y: 173, distance: 6.3
click at [215, 174] on div "0 ° Undo Copy Duplicate Duplicate to new slide Delete" at bounding box center [312, 240] width 545 height 307
drag, startPoint x: 220, startPoint y: 180, endPoint x: 247, endPoint y: 175, distance: 27.1
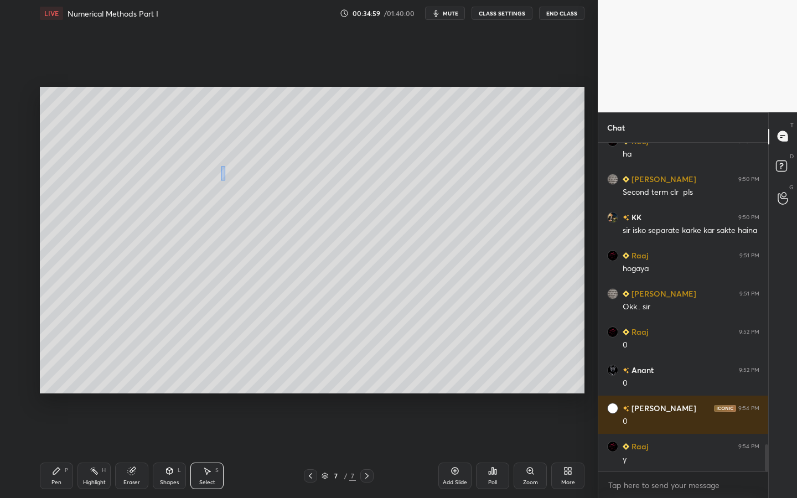
click at [224, 168] on div "0 ° Undo Copy Duplicate Duplicate to new slide Delete" at bounding box center [312, 240] width 545 height 307
drag, startPoint x: 231, startPoint y: 177, endPoint x: 216, endPoint y: 176, distance: 15.6
click at [207, 175] on div "0 ° Undo Copy Duplicate Duplicate to new slide Delete" at bounding box center [312, 240] width 545 height 307
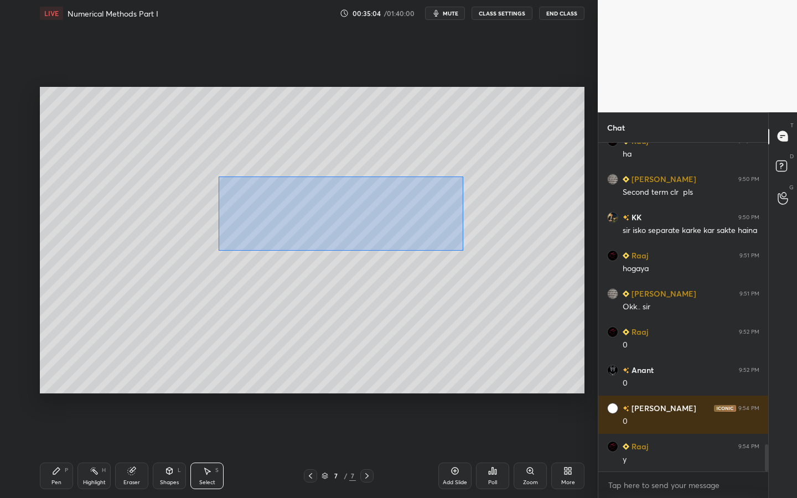
drag, startPoint x: 220, startPoint y: 184, endPoint x: 465, endPoint y: 247, distance: 253.3
click at [464, 251] on div "0 ° Undo Copy Duplicate Duplicate to new slide Delete" at bounding box center [312, 240] width 545 height 307
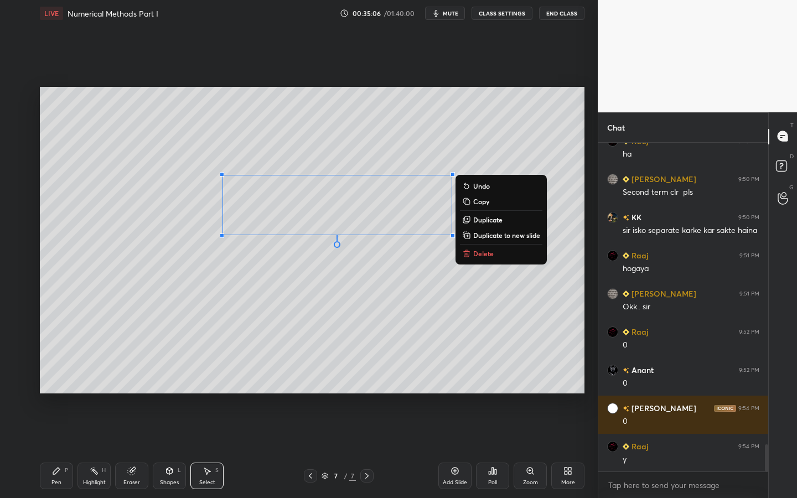
click at [487, 221] on p "Duplicate" at bounding box center [487, 219] width 29 height 9
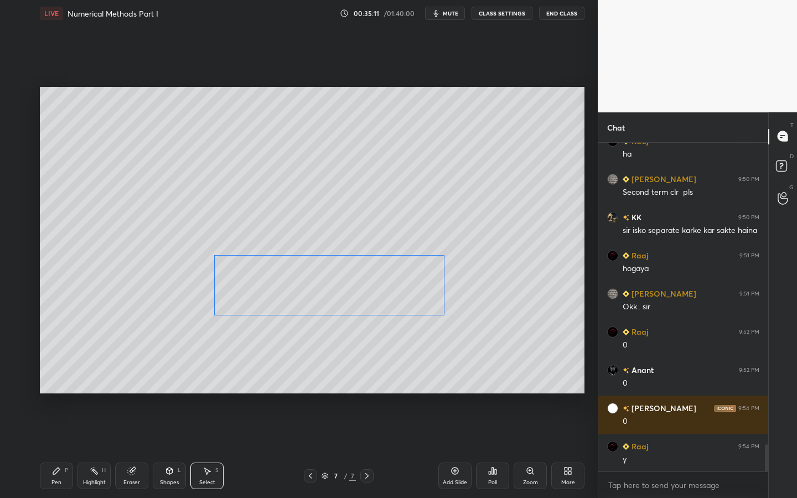
drag, startPoint x: 354, startPoint y: 251, endPoint x: 344, endPoint y: 300, distance: 49.7
click at [344, 294] on div "0 ° Undo Copy Duplicate Duplicate to new slide Delete" at bounding box center [312, 240] width 545 height 307
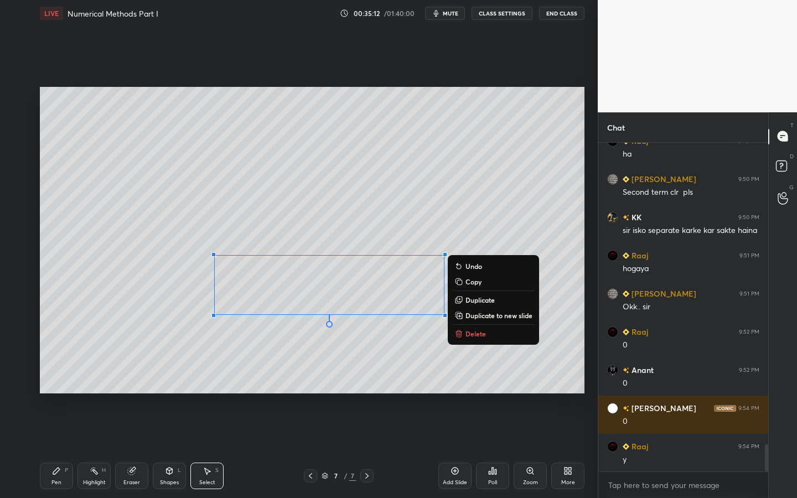
click at [55, 449] on div "Pen" at bounding box center [56, 483] width 10 height 6
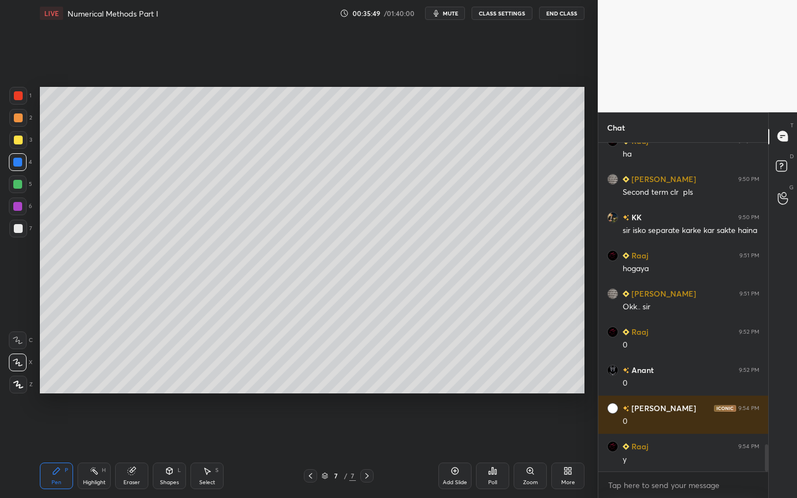
drag, startPoint x: 132, startPoint y: 471, endPoint x: 140, endPoint y: 453, distance: 20.1
click at [130, 449] on g at bounding box center [132, 471] width 8 height 8
drag, startPoint x: 65, startPoint y: 477, endPoint x: 76, endPoint y: 453, distance: 26.5
click at [66, 449] on div "Pen P" at bounding box center [56, 476] width 33 height 27
click at [132, 449] on div "Eraser" at bounding box center [131, 483] width 17 height 6
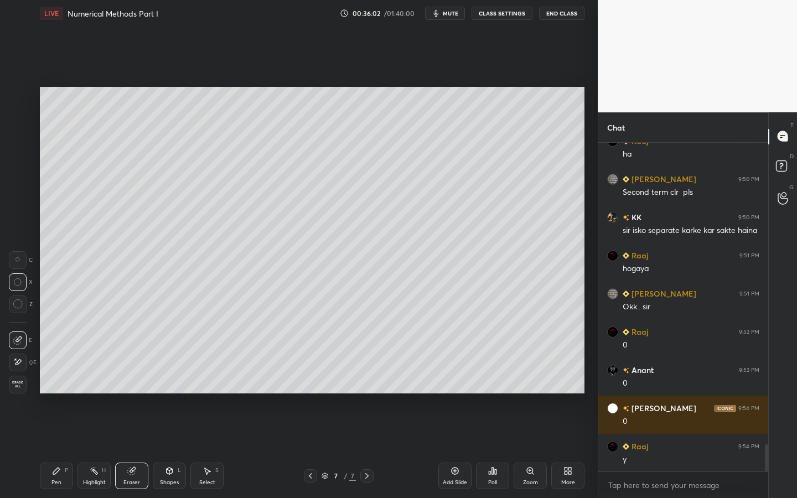
drag, startPoint x: 54, startPoint y: 479, endPoint x: 72, endPoint y: 467, distance: 21.5
click at [58, 449] on div "Pen" at bounding box center [56, 483] width 10 height 6
click at [17, 234] on div at bounding box center [18, 229] width 18 height 18
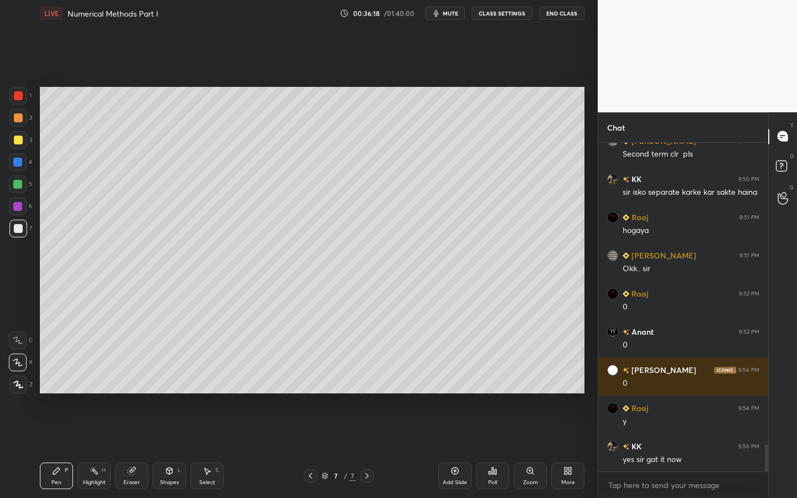
click at [167, 449] on icon at bounding box center [169, 471] width 9 height 9
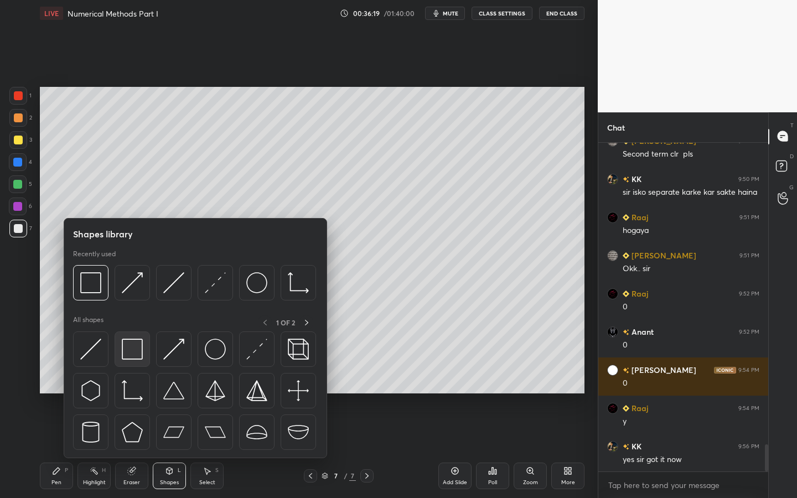
click at [137, 353] on img at bounding box center [132, 349] width 21 height 21
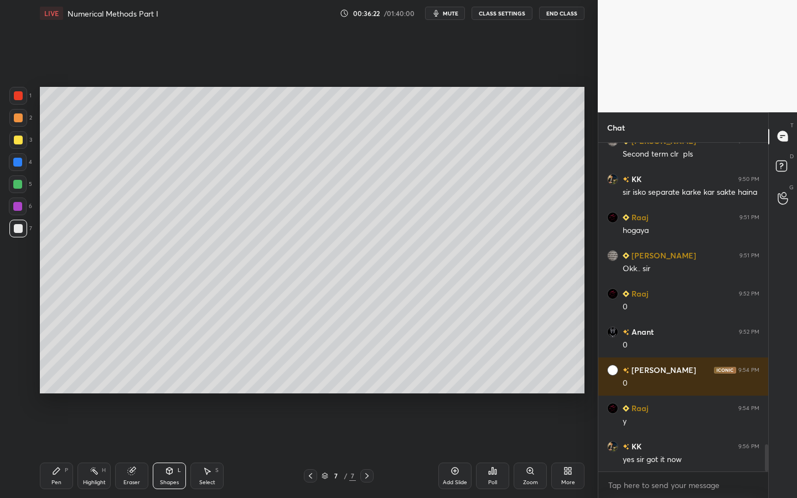
click at [56, 449] on div "Pen P" at bounding box center [56, 476] width 33 height 27
click at [565, 449] on icon at bounding box center [568, 471] width 9 height 9
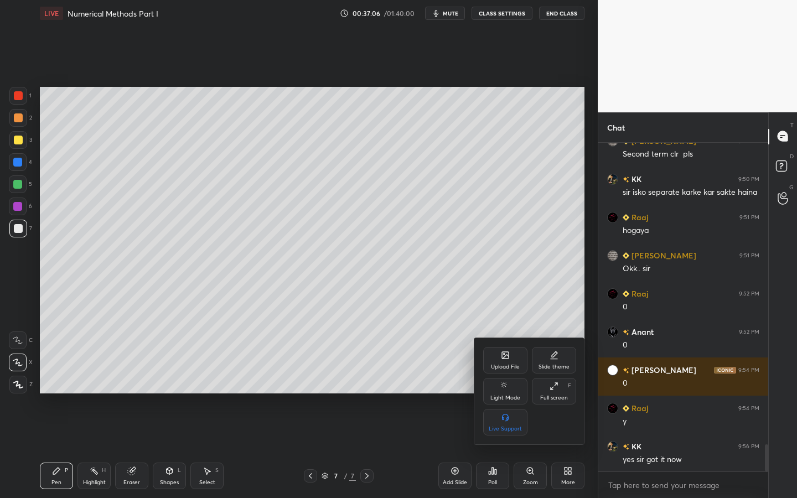
drag, startPoint x: 490, startPoint y: 472, endPoint x: 495, endPoint y: 469, distance: 5.7
click at [491, 449] on div at bounding box center [398, 249] width 797 height 498
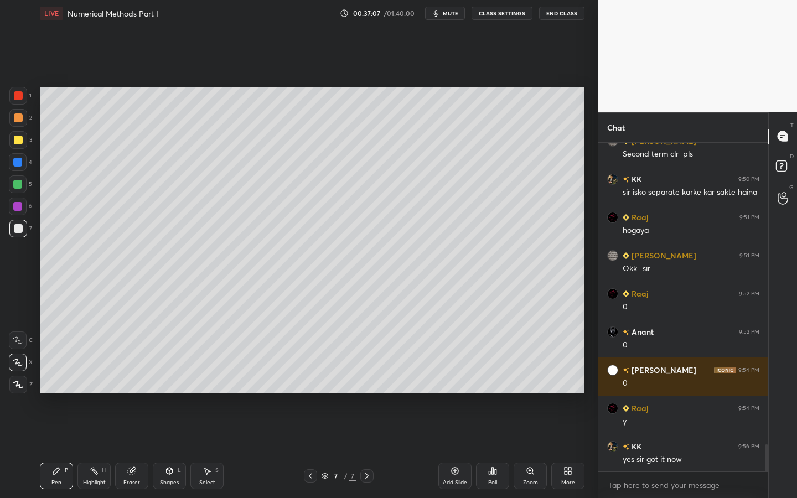
click at [456, 449] on icon at bounding box center [455, 471] width 9 height 9
click at [313, 449] on icon at bounding box center [310, 476] width 9 height 9
click at [567, 449] on div "More" at bounding box center [567, 476] width 33 height 27
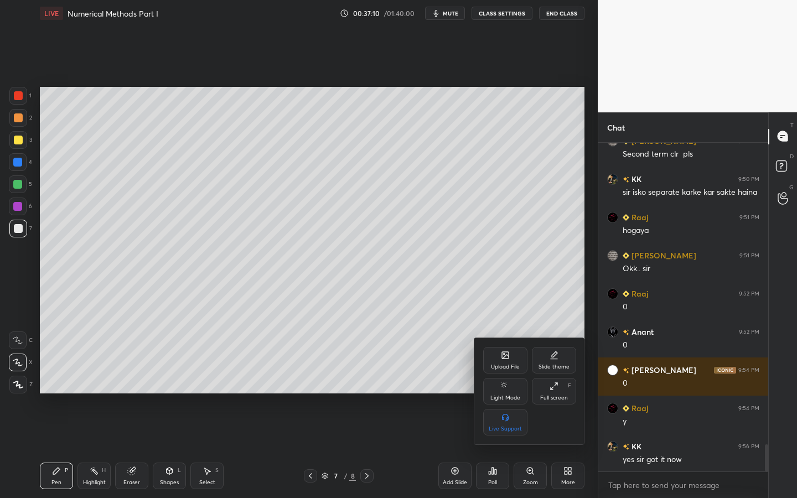
click at [511, 358] on div "Upload File" at bounding box center [505, 360] width 44 height 27
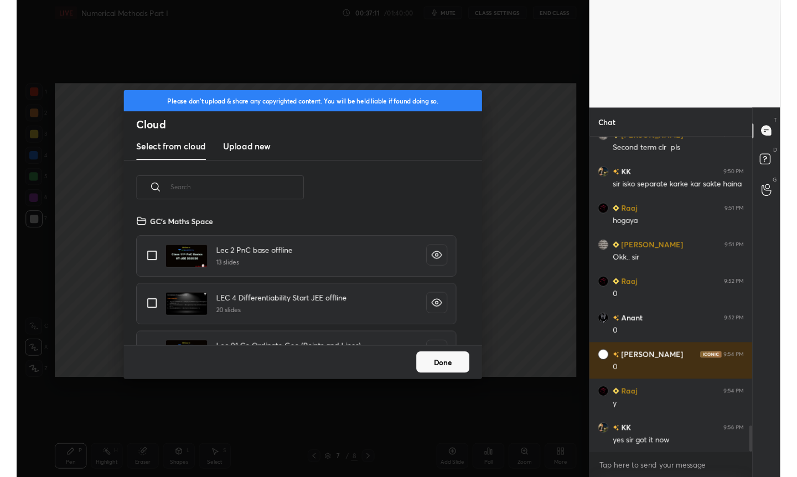
scroll to position [136, 355]
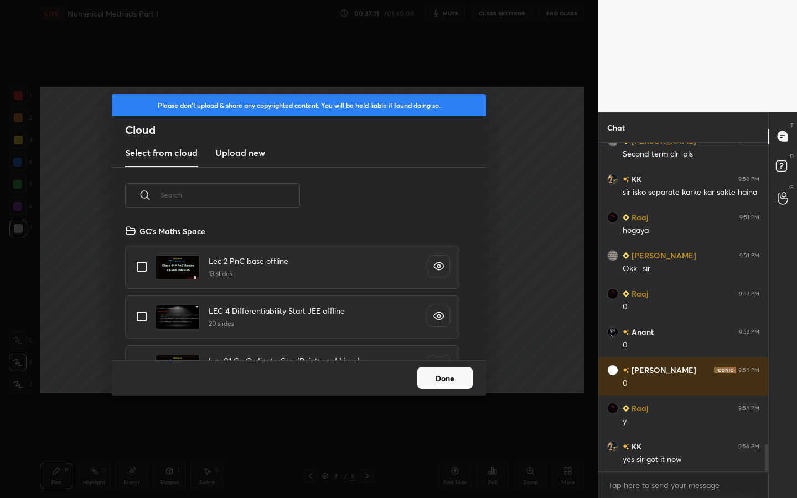
click at [245, 148] on h3 "Upload new" at bounding box center [240, 152] width 50 height 13
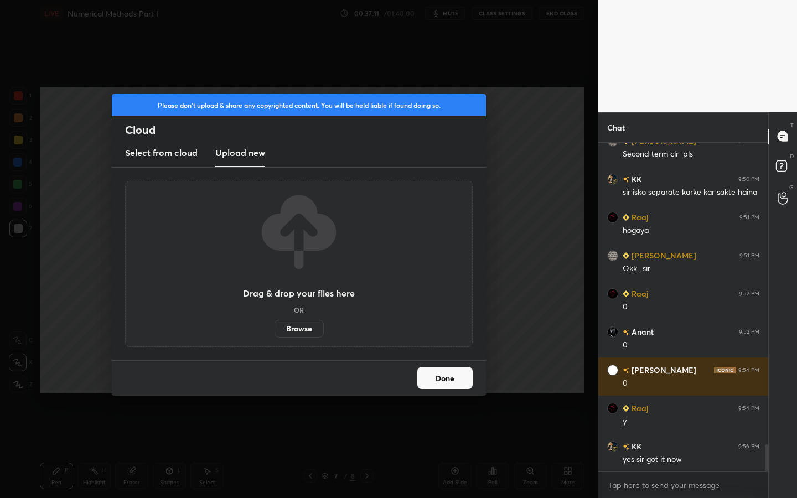
click at [309, 329] on label "Browse" at bounding box center [299, 329] width 49 height 18
click at [275, 329] on input "Browse" at bounding box center [275, 329] width 0 height 18
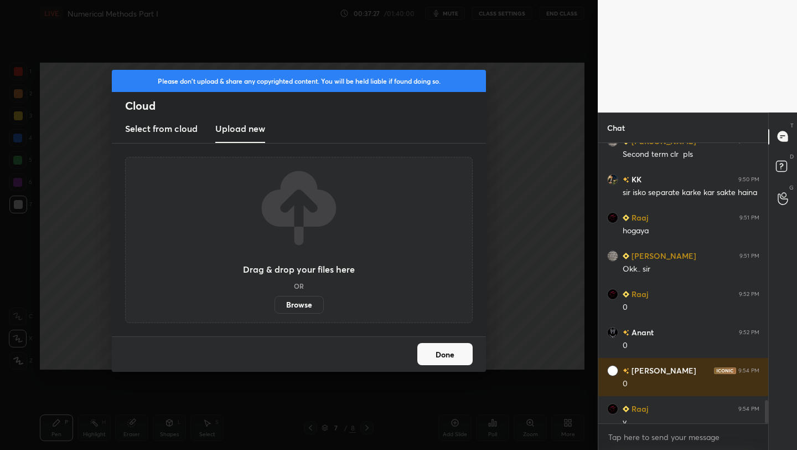
scroll to position [3776, 0]
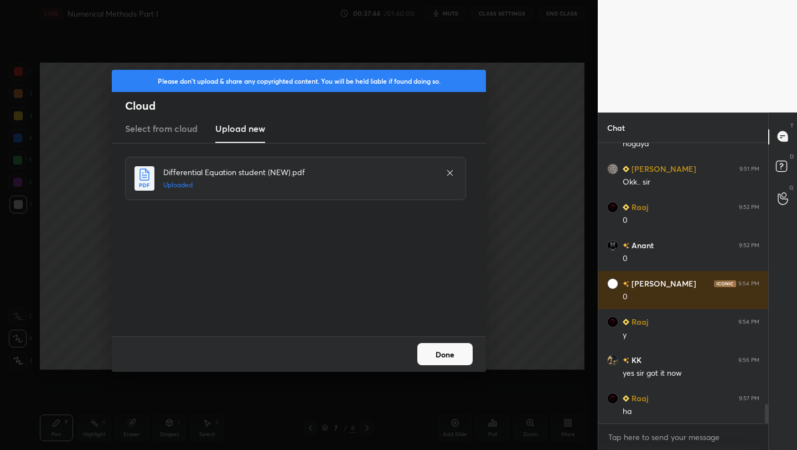
click at [457, 358] on button "Done" at bounding box center [444, 354] width 55 height 22
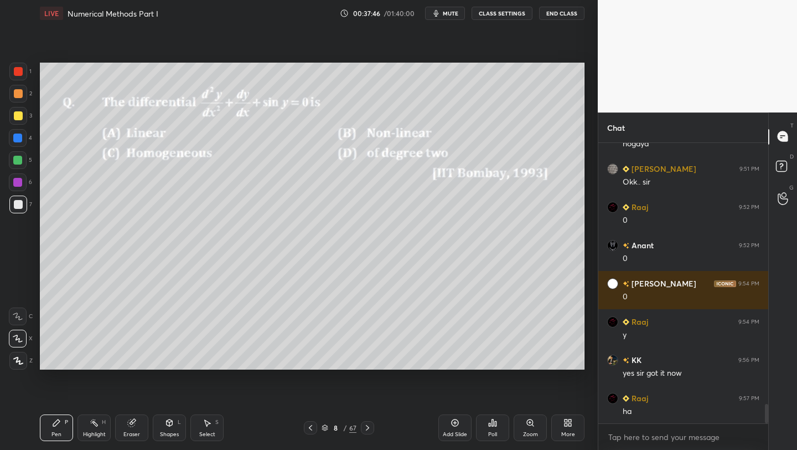
click at [312, 424] on icon at bounding box center [310, 427] width 9 height 9
drag, startPoint x: 327, startPoint y: 424, endPoint x: 317, endPoint y: 425, distance: 10.0
click at [326, 424] on icon at bounding box center [325, 427] width 7 height 7
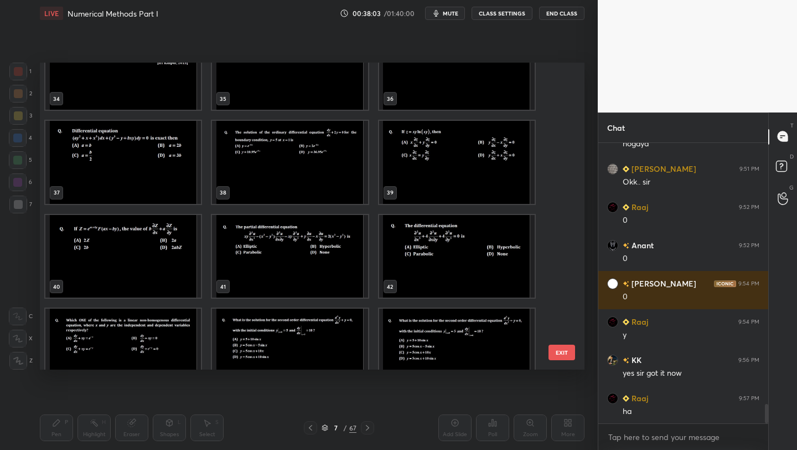
scroll to position [1024, 0]
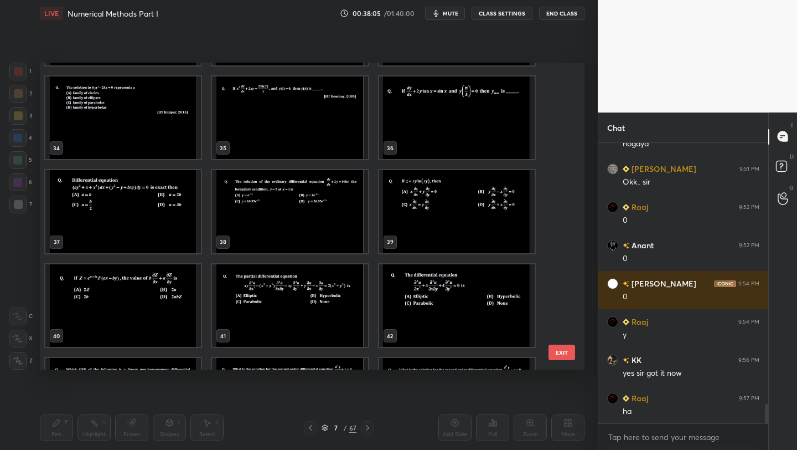
click at [416, 198] on img "grid" at bounding box center [457, 211] width 156 height 83
click at [460, 202] on img "grid" at bounding box center [457, 211] width 156 height 83
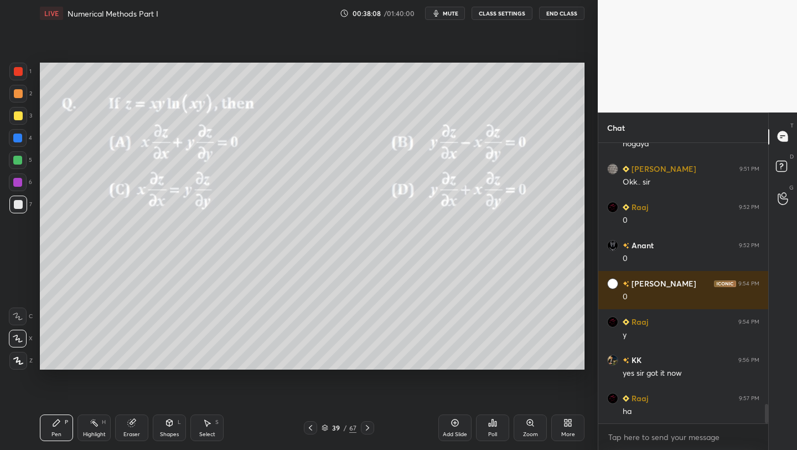
click at [459, 199] on img "grid" at bounding box center [457, 211] width 156 height 83
click at [459, 198] on img "grid" at bounding box center [457, 211] width 156 height 83
drag, startPoint x: 24, startPoint y: 92, endPoint x: 33, endPoint y: 90, distance: 8.8
click at [24, 92] on div at bounding box center [18, 94] width 18 height 18
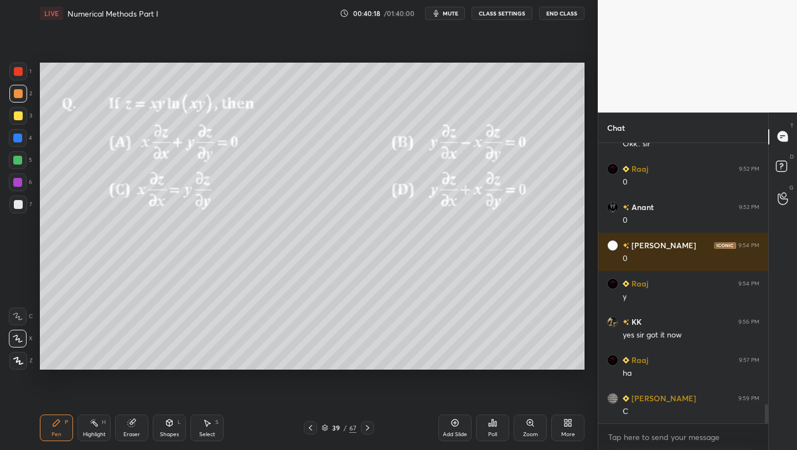
click at [24, 153] on div at bounding box center [18, 160] width 18 height 18
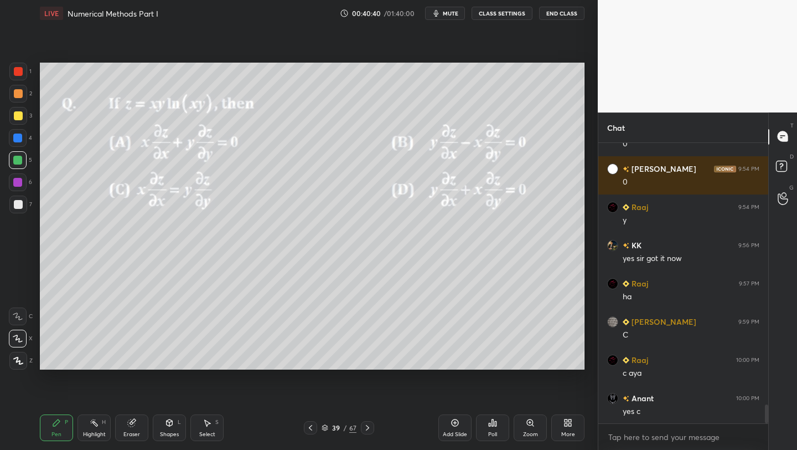
scroll to position [3929, 0]
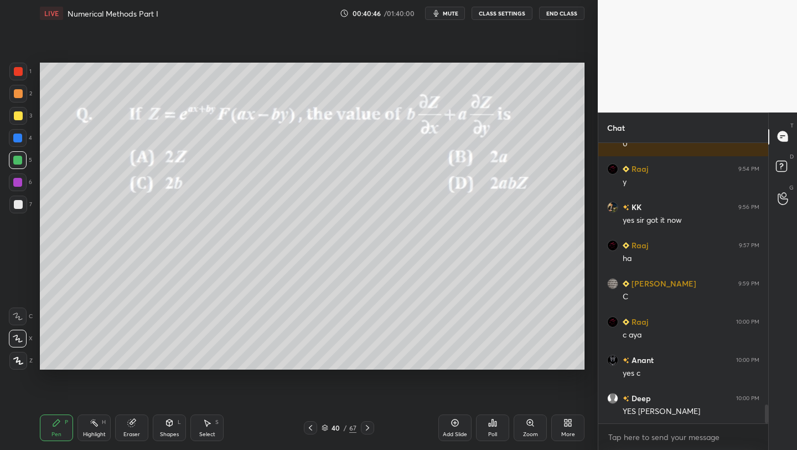
drag, startPoint x: 19, startPoint y: 92, endPoint x: 37, endPoint y: 85, distance: 18.8
click at [21, 94] on div at bounding box center [18, 93] width 9 height 9
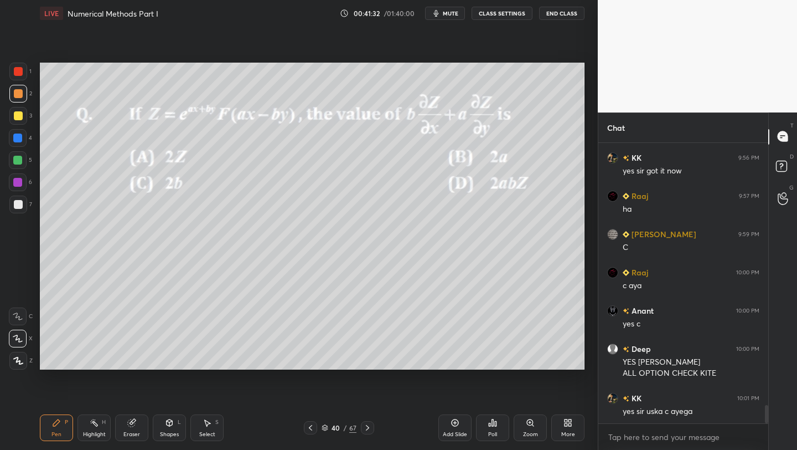
scroll to position [3989, 0]
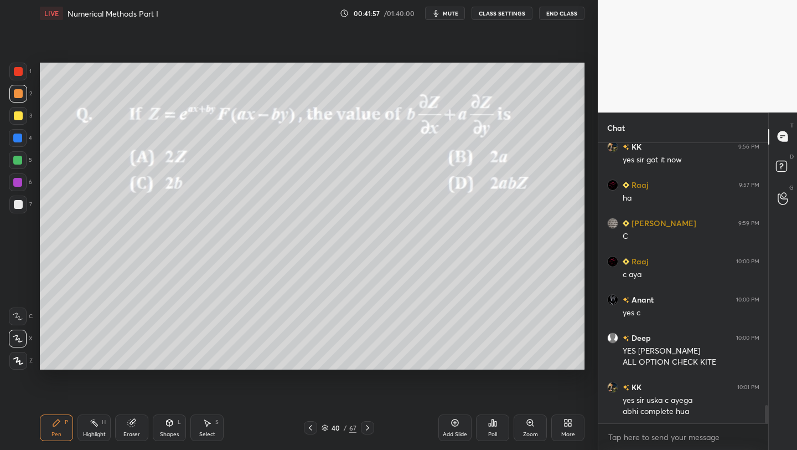
click at [17, 117] on div at bounding box center [18, 115] width 9 height 9
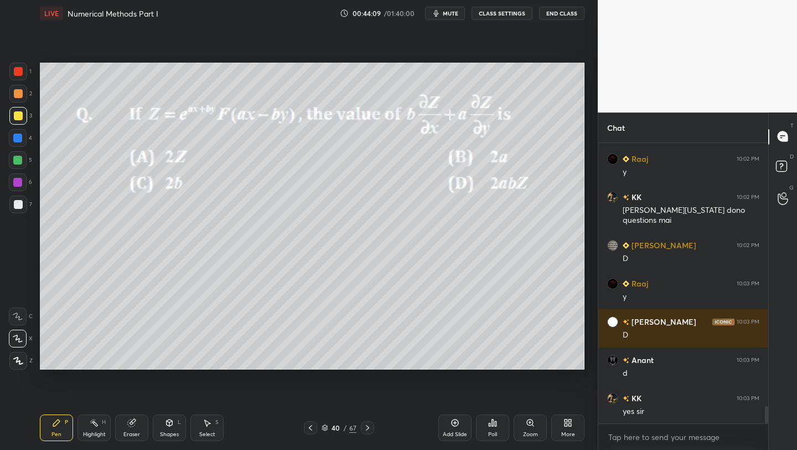
scroll to position [4343, 0]
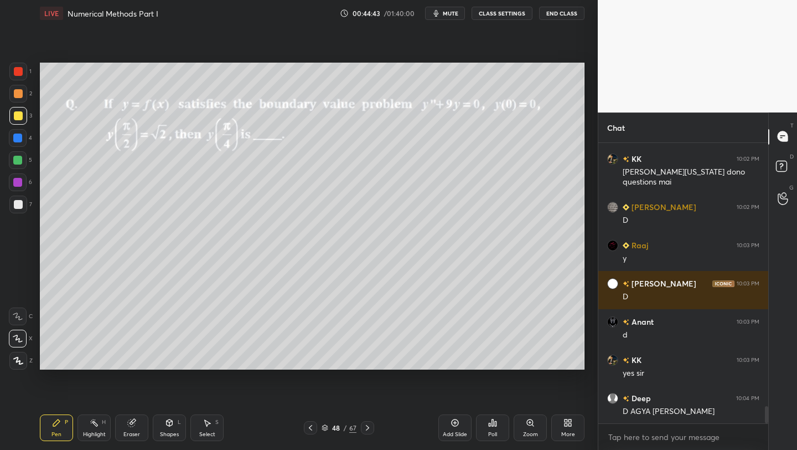
click at [14, 70] on div at bounding box center [18, 71] width 9 height 9
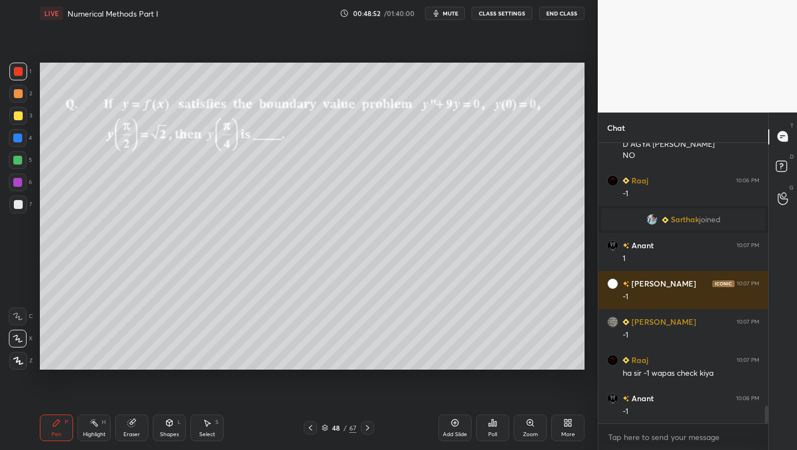
scroll to position [4233, 0]
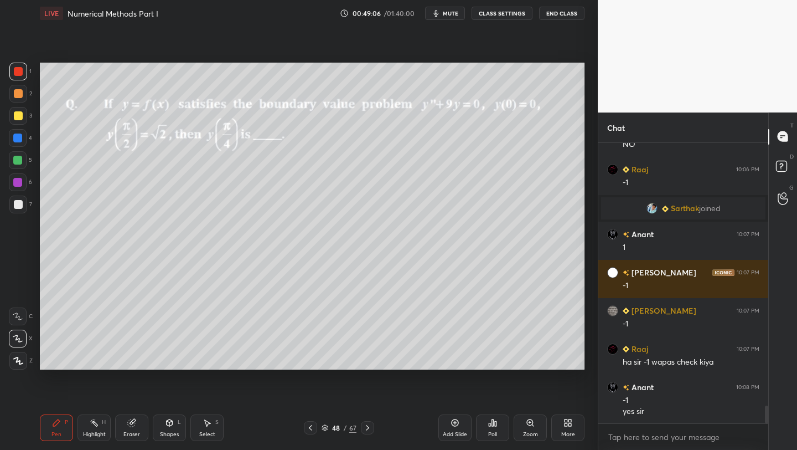
drag, startPoint x: 360, startPoint y: 425, endPoint x: 368, endPoint y: 422, distance: 8.6
click at [361, 425] on div at bounding box center [367, 427] width 13 height 13
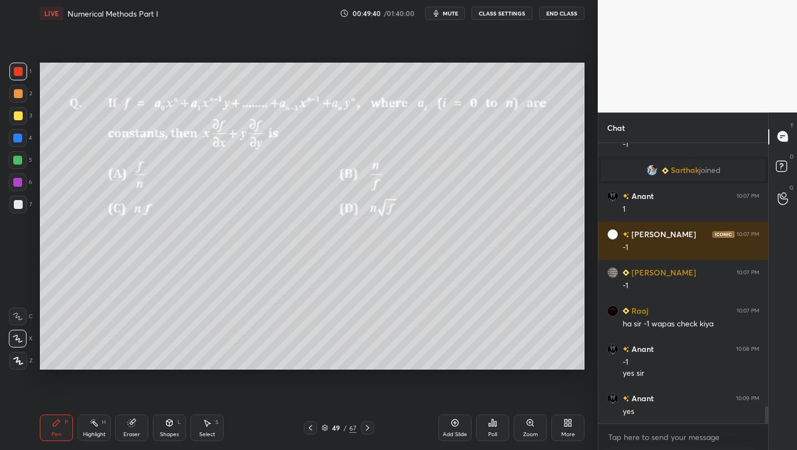
click at [364, 424] on div at bounding box center [367, 427] width 13 height 13
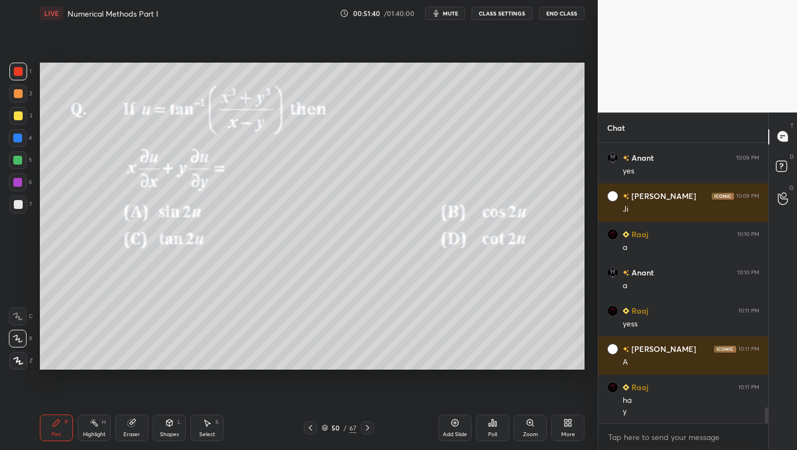
scroll to position [4549, 0]
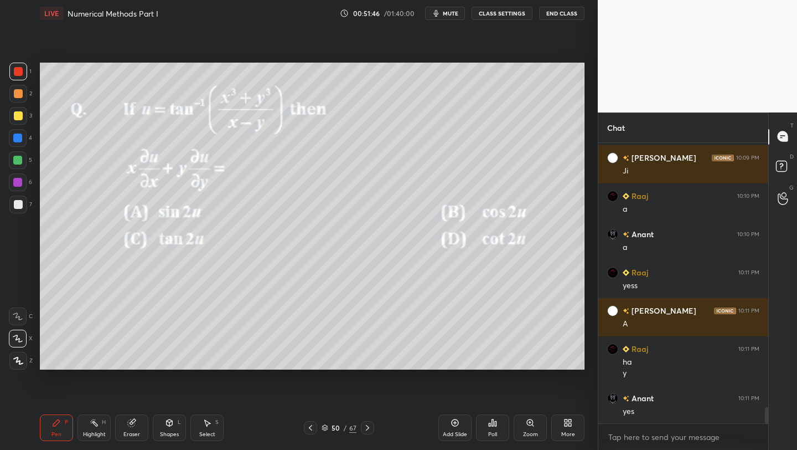
click at [367, 431] on icon at bounding box center [367, 427] width 9 height 9
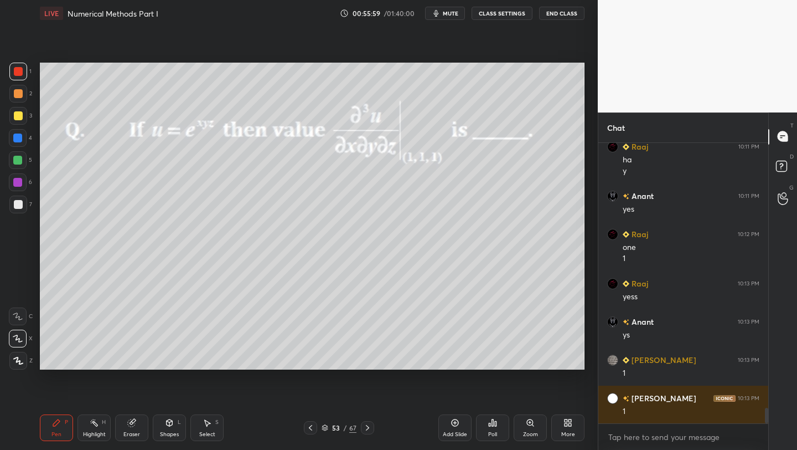
scroll to position [4790, 0]
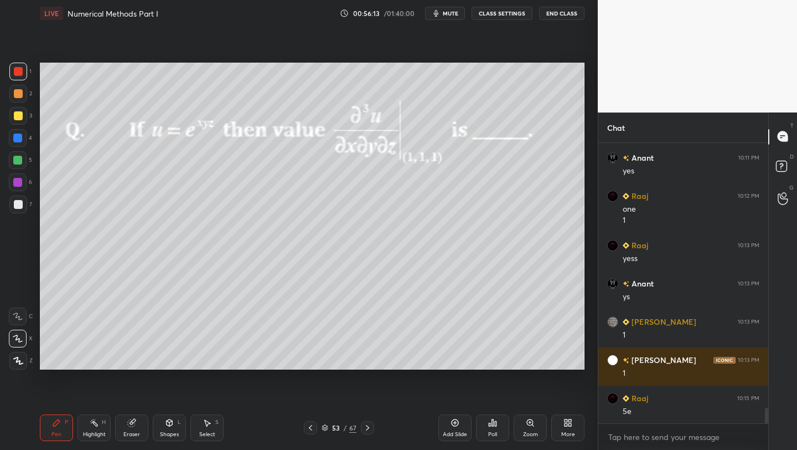
click at [21, 162] on div at bounding box center [18, 160] width 18 height 18
click at [19, 204] on div at bounding box center [18, 204] width 9 height 9
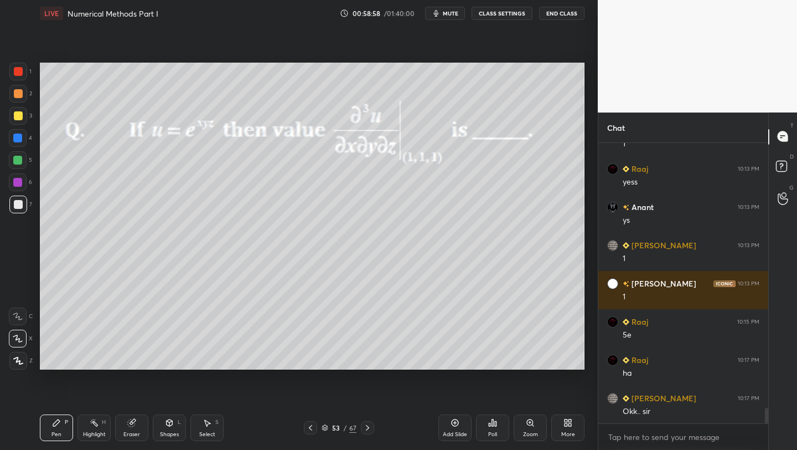
scroll to position [4904, 0]
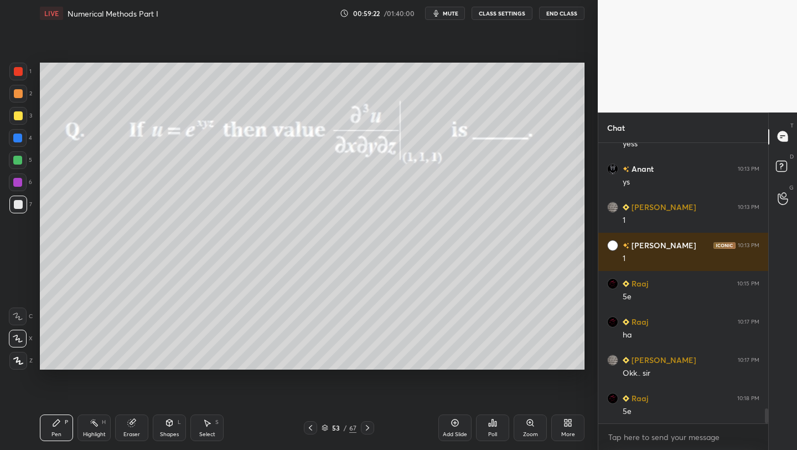
click at [166, 429] on div "Shapes L" at bounding box center [169, 427] width 33 height 27
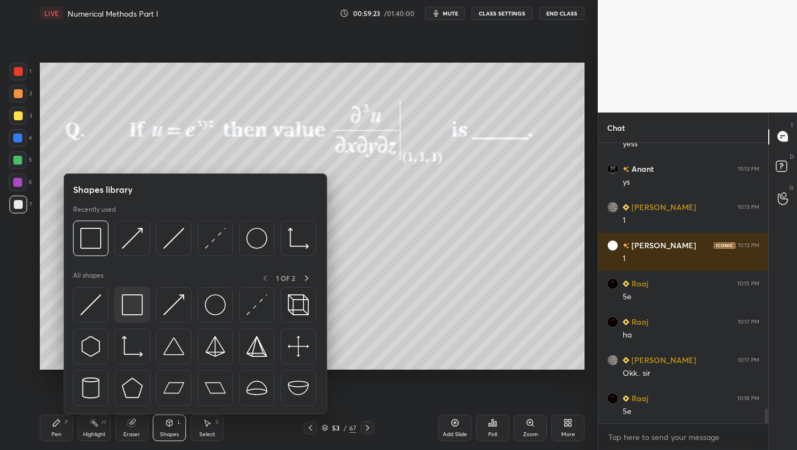
click at [138, 302] on img at bounding box center [132, 304] width 21 height 21
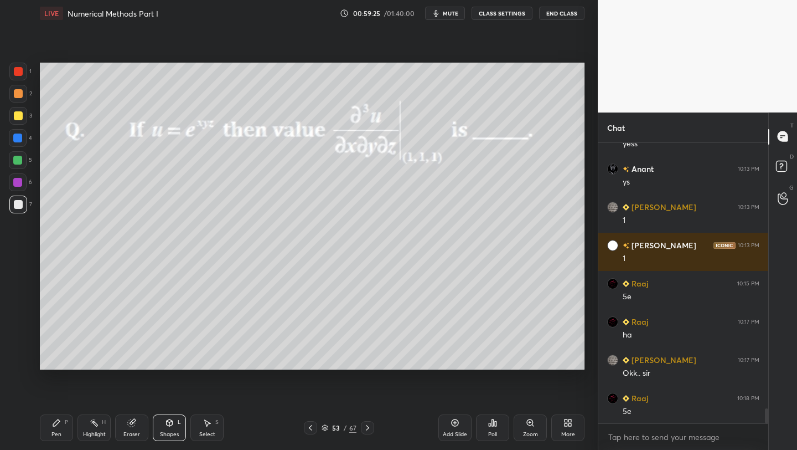
drag, startPoint x: 121, startPoint y: 429, endPoint x: 138, endPoint y: 420, distance: 19.1
click at [120, 430] on div "Eraser" at bounding box center [131, 427] width 33 height 27
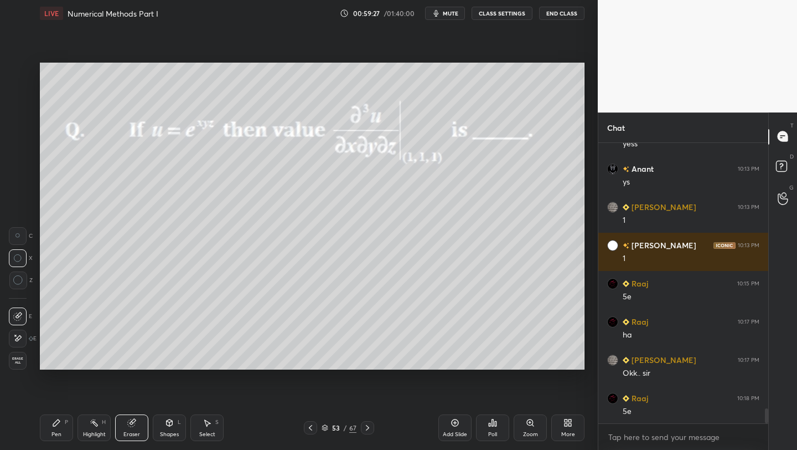
click at [54, 426] on icon at bounding box center [56, 422] width 9 height 9
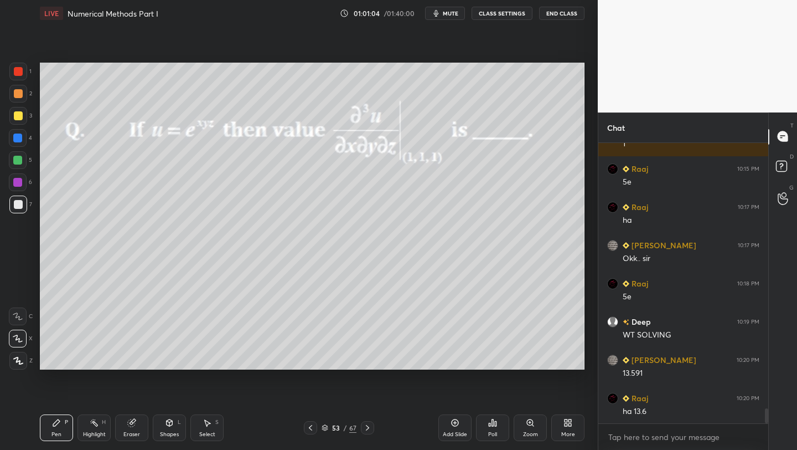
scroll to position [5057, 0]
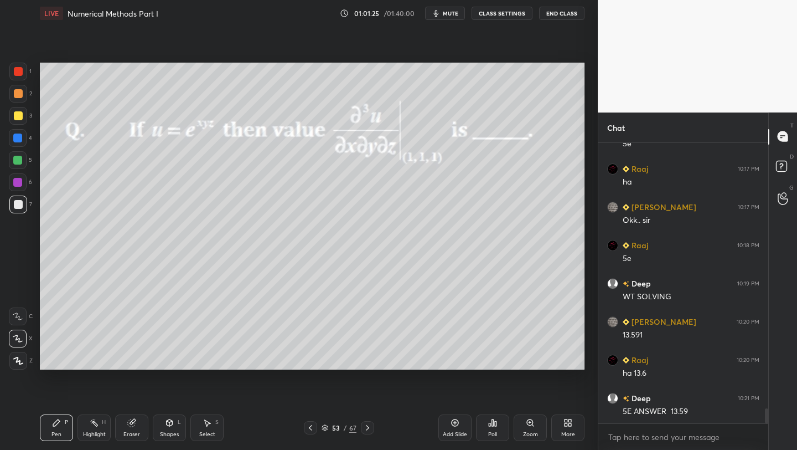
click at [326, 425] on icon at bounding box center [325, 426] width 6 height 3
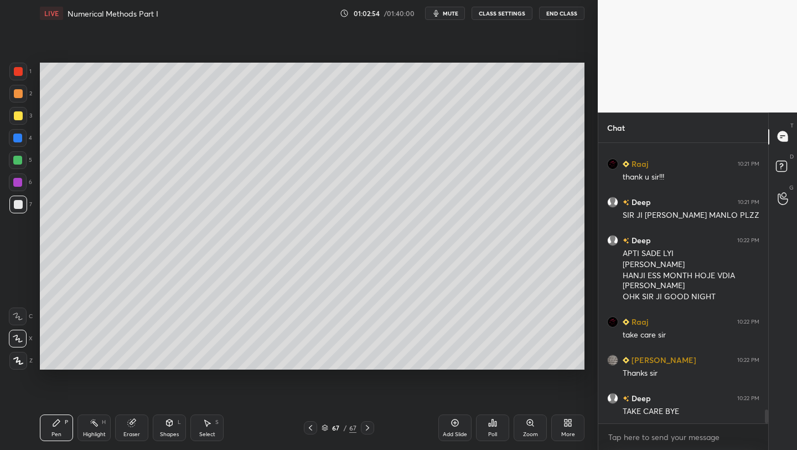
scroll to position [5444, 0]
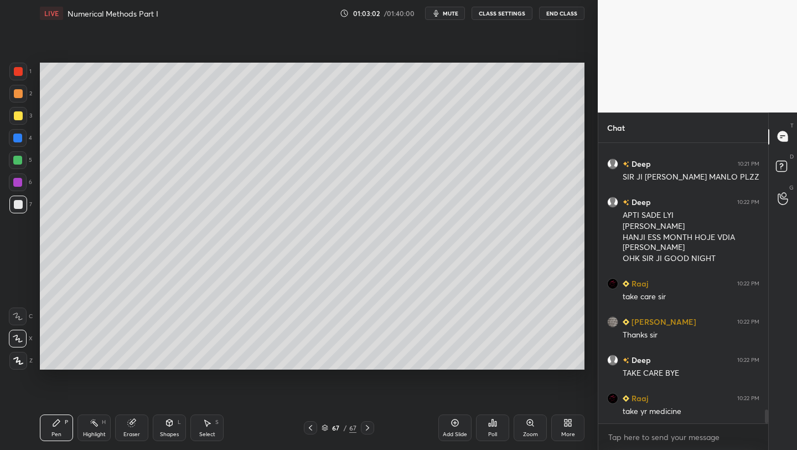
click at [555, 13] on button "End Class" at bounding box center [561, 13] width 45 height 13
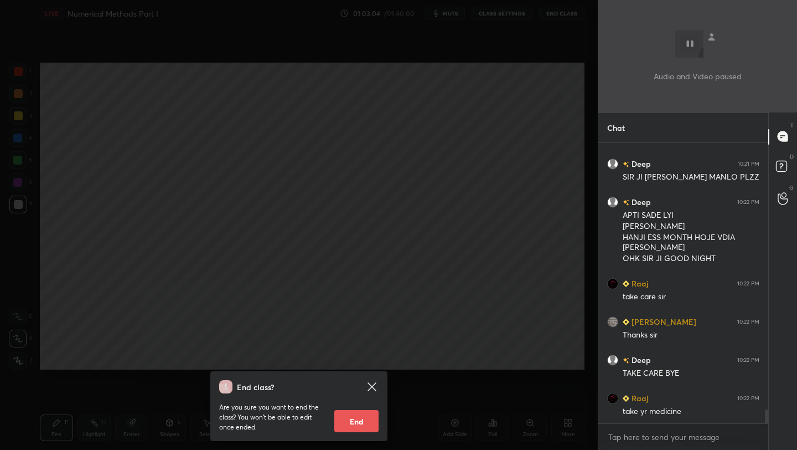
click at [360, 428] on button "End" at bounding box center [356, 421] width 44 height 22
type textarea "x"
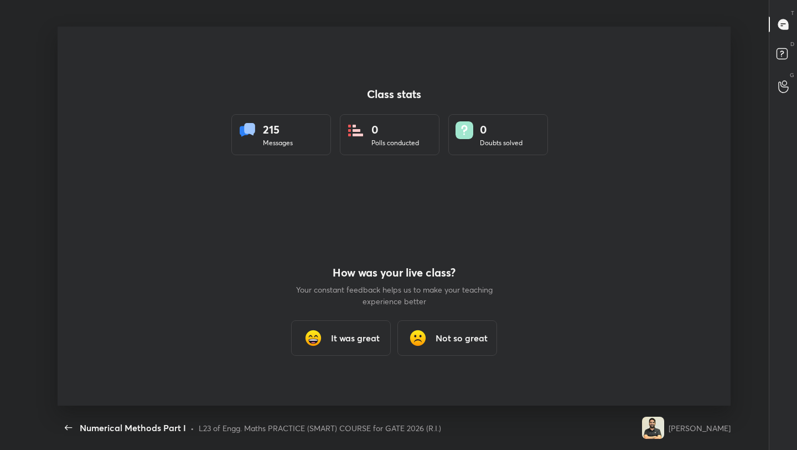
scroll to position [0, 0]
click at [371, 340] on h3 "It was great" at bounding box center [355, 337] width 49 height 13
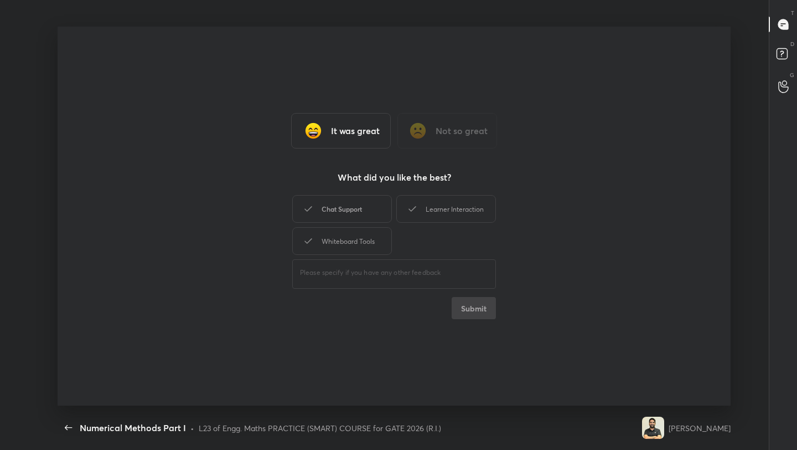
click at [352, 205] on div "Chat Support" at bounding box center [342, 209] width 100 height 28
click at [357, 239] on div "Whiteboard Tools" at bounding box center [342, 241] width 100 height 28
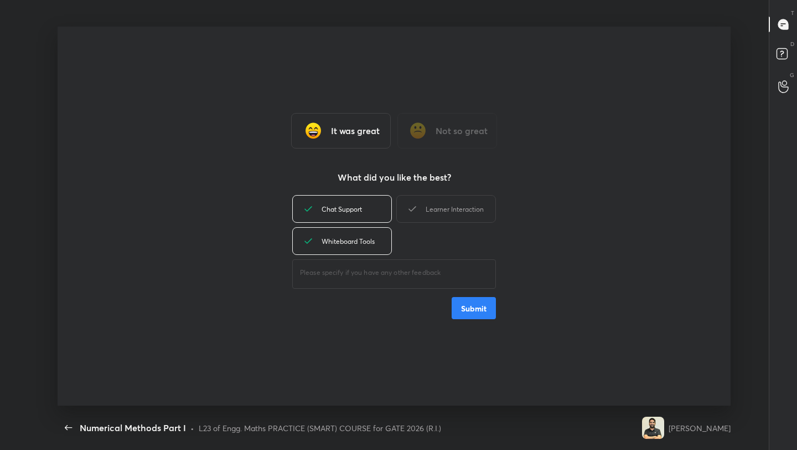
click at [443, 191] on div "It was great Not so great What did you like the best? Chat Support Learner Inte…" at bounding box center [394, 216] width 673 height 379
click at [443, 206] on div "Learner Interaction" at bounding box center [446, 209] width 100 height 28
click at [477, 316] on button "Submit" at bounding box center [474, 308] width 44 height 22
